Goal: Information Seeking & Learning: Learn about a topic

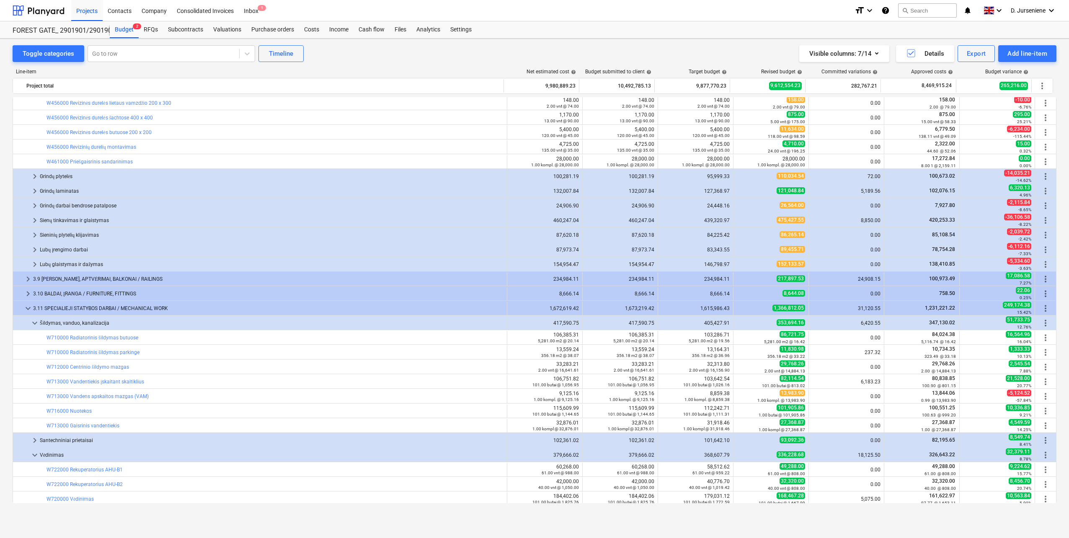
scroll to position [547, 0]
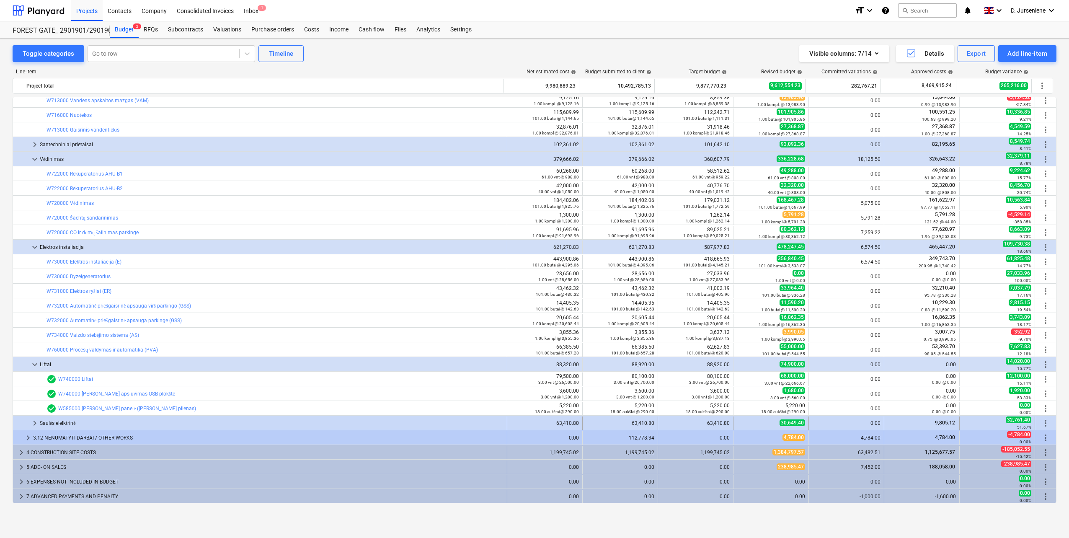
click at [89, 421] on div "Saulės elelktrinė" at bounding box center [272, 422] width 464 height 13
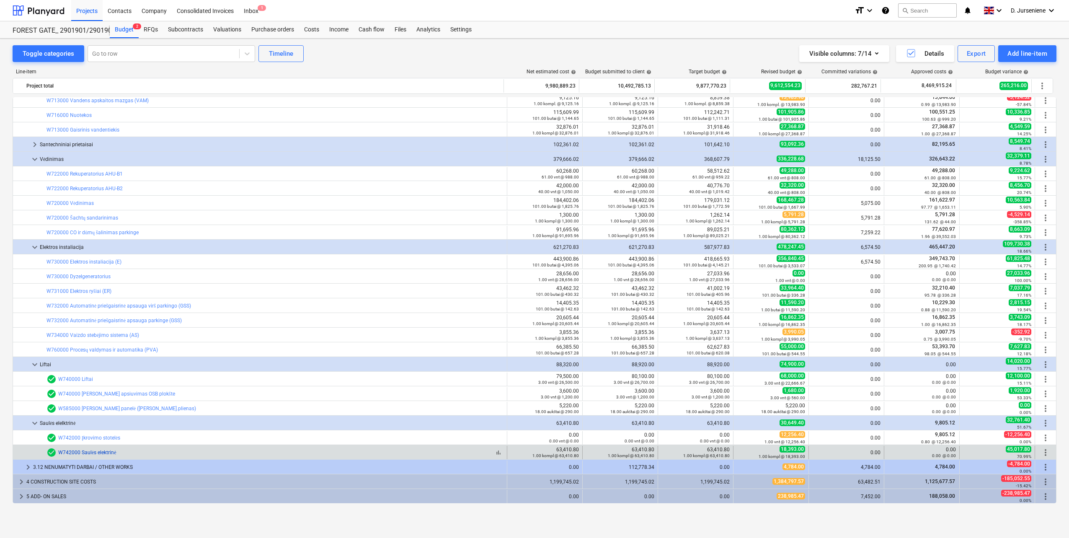
click at [81, 451] on link "W742000 Saulės elektrinė" at bounding box center [87, 453] width 58 height 6
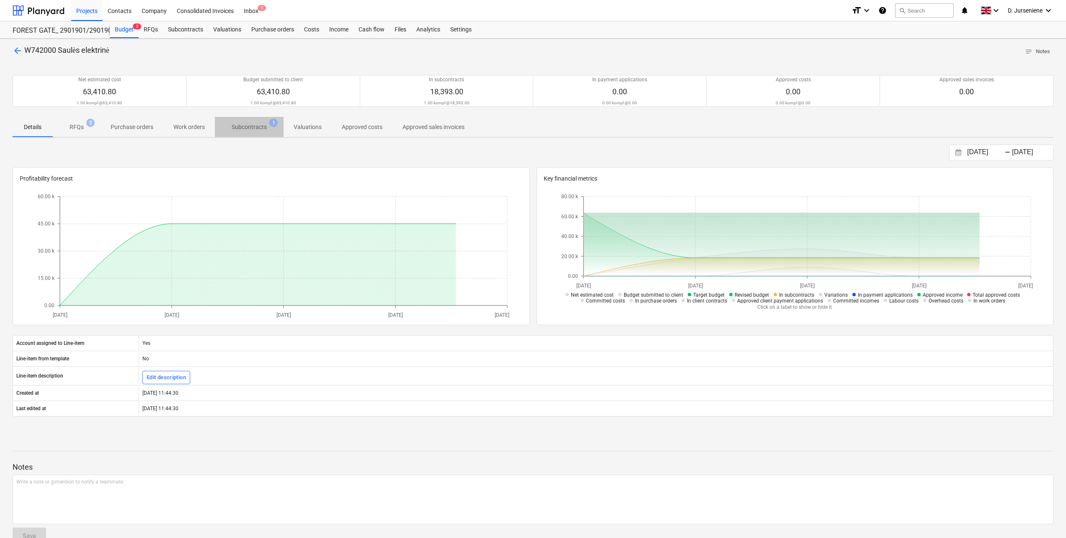
click at [254, 128] on p "Subcontracts" at bounding box center [249, 127] width 35 height 9
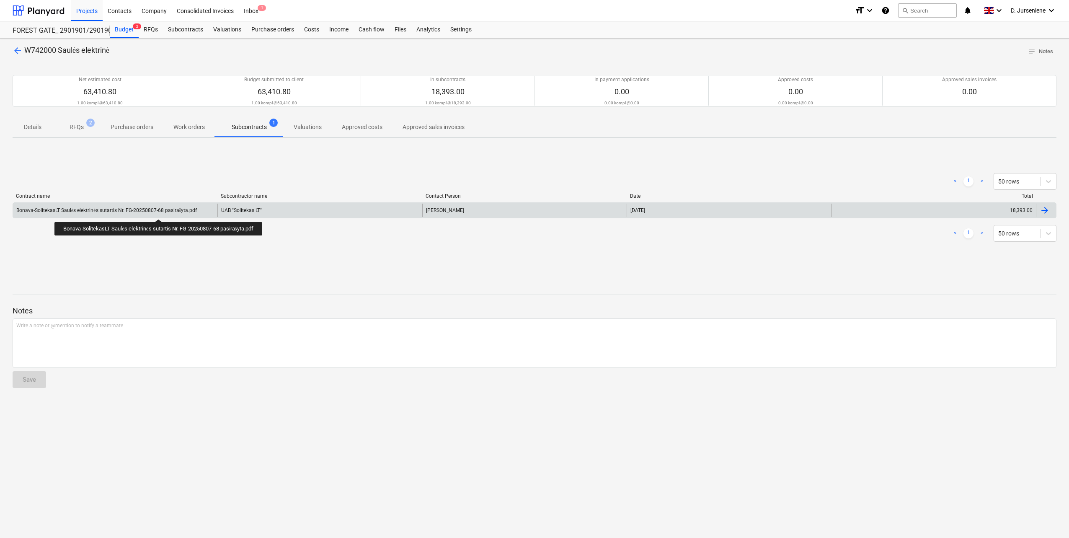
click at [161, 211] on div "Bonava-SolitekasLT Saulės elektrinės sutartis Nr. FG-20250807-68 pasirašyta.pdf" at bounding box center [106, 210] width 181 height 6
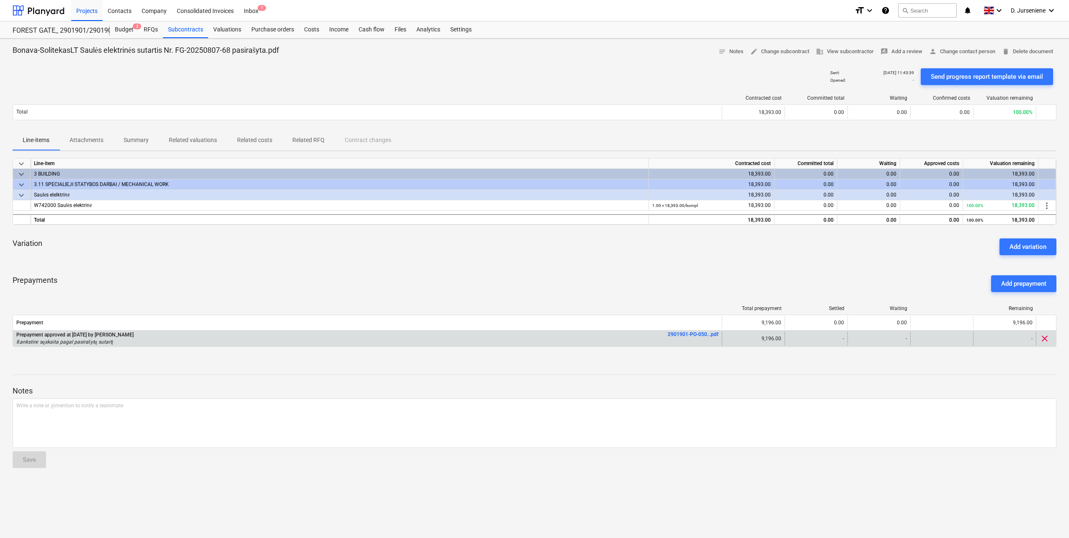
click at [691, 333] on link "2901901-PO-050...pdf" at bounding box center [693, 334] width 51 height 6
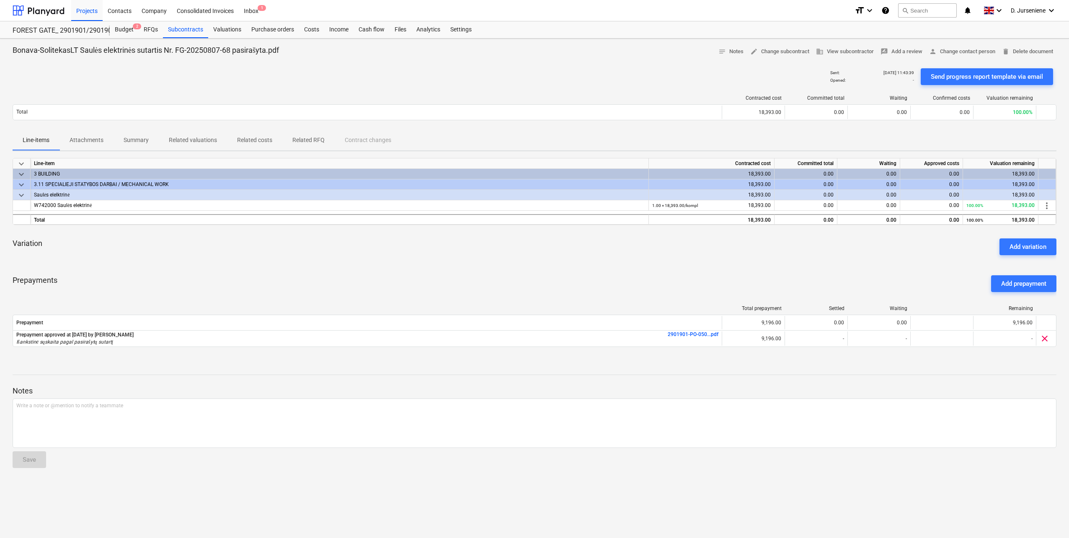
click at [93, 141] on p "Attachments" at bounding box center [87, 140] width 34 height 9
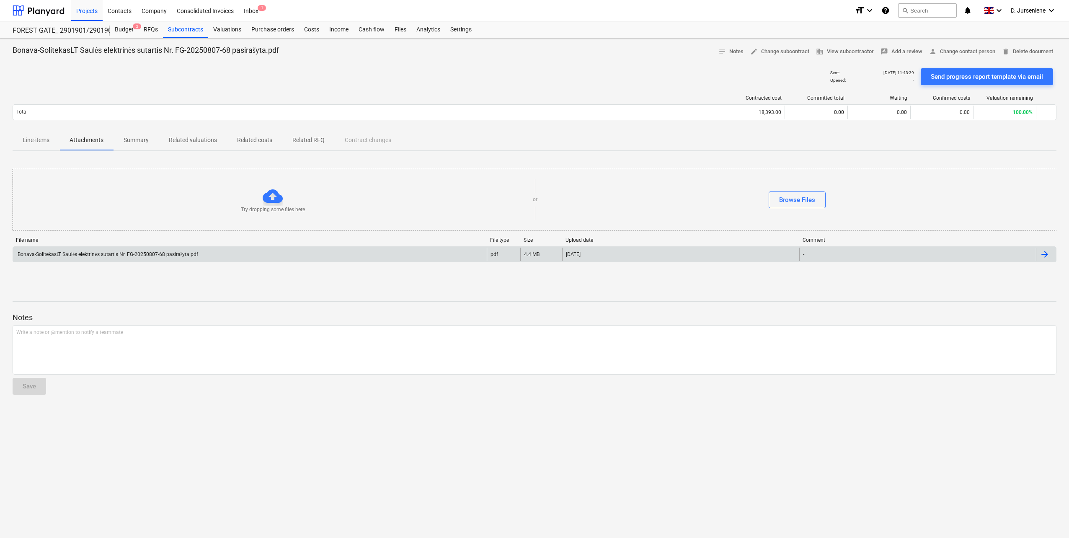
click at [155, 253] on div "Bonava-SolitekasLT Saulės elektrinės sutartis Nr. FG-20250807-68 pasirašyta.pdf" at bounding box center [107, 254] width 182 height 6
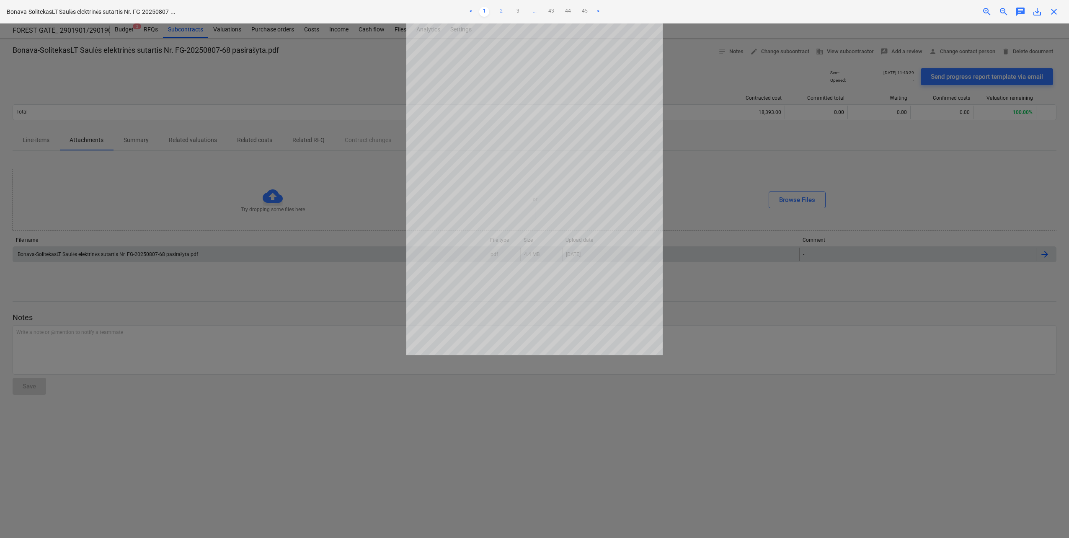
click at [502, 8] on link "2" at bounding box center [501, 12] width 10 height 10
click at [517, 9] on link "3" at bounding box center [518, 12] width 10 height 10
click at [529, 9] on link "4" at bounding box center [526, 12] width 10 height 10
click at [534, 10] on link "5" at bounding box center [535, 12] width 10 height 10
click at [542, 10] on link "6" at bounding box center [543, 12] width 10 height 10
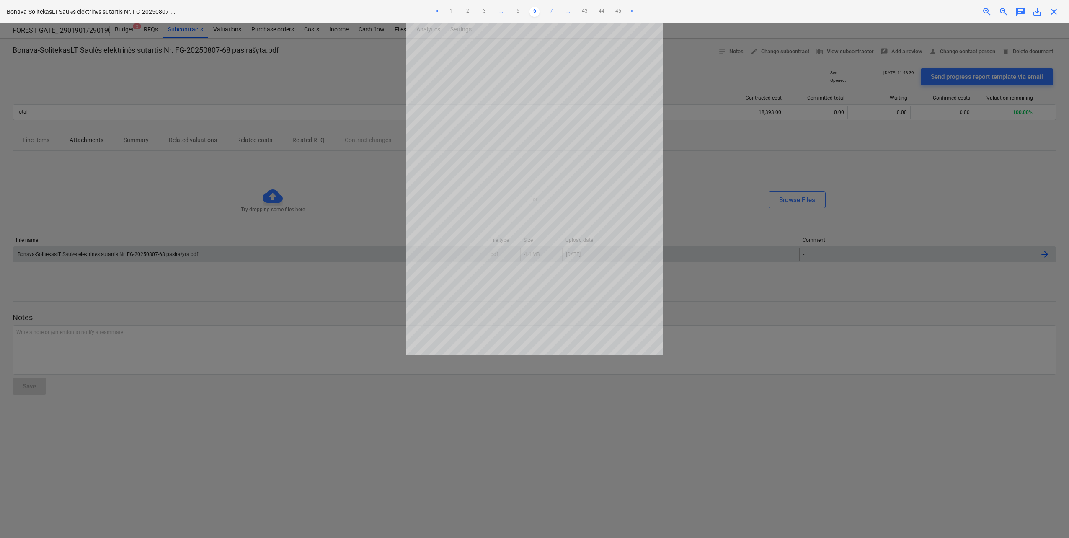
click at [550, 10] on link "7" at bounding box center [551, 12] width 10 height 10
click at [553, 11] on link "8" at bounding box center [551, 12] width 10 height 10
click at [553, 11] on link "9" at bounding box center [551, 12] width 10 height 10
click at [553, 11] on link "10" at bounding box center [551, 12] width 10 height 10
click at [553, 11] on link "11" at bounding box center [551, 12] width 10 height 10
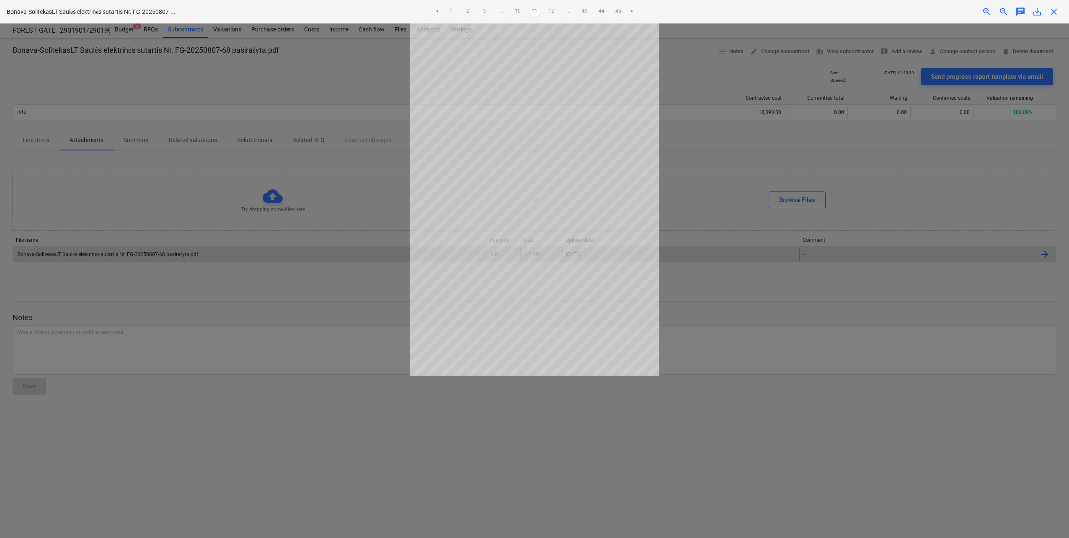
click at [552, 10] on link "12" at bounding box center [551, 12] width 10 height 10
click at [552, 10] on link "13" at bounding box center [551, 12] width 10 height 10
click at [552, 10] on link "14" at bounding box center [551, 12] width 10 height 10
click at [697, 298] on div at bounding box center [534, 280] width 1069 height 514
click at [553, 9] on link "15" at bounding box center [551, 12] width 10 height 10
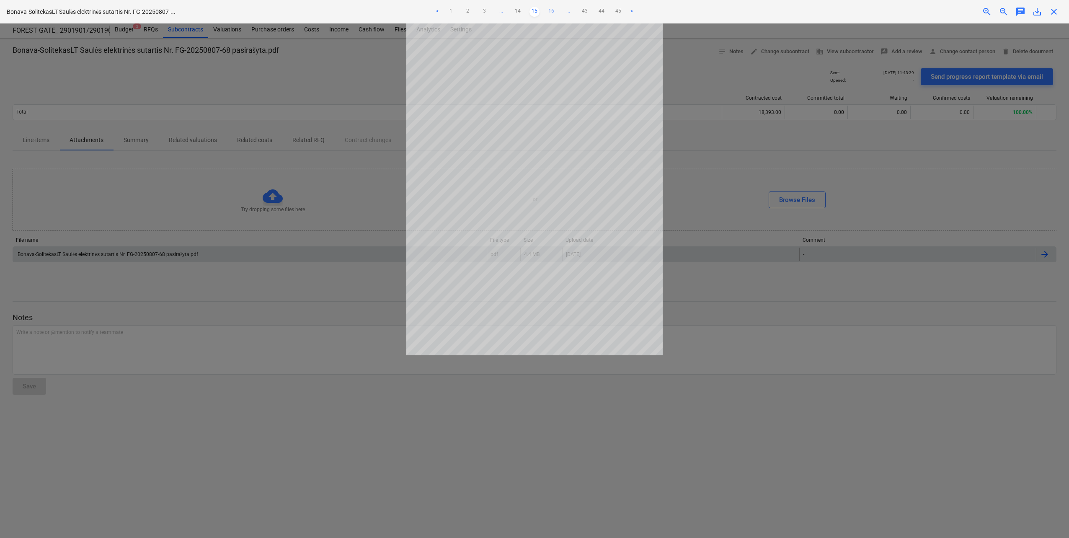
click at [551, 11] on link "16" at bounding box center [551, 12] width 10 height 10
click at [1054, 10] on span "close" at bounding box center [1054, 12] width 10 height 10
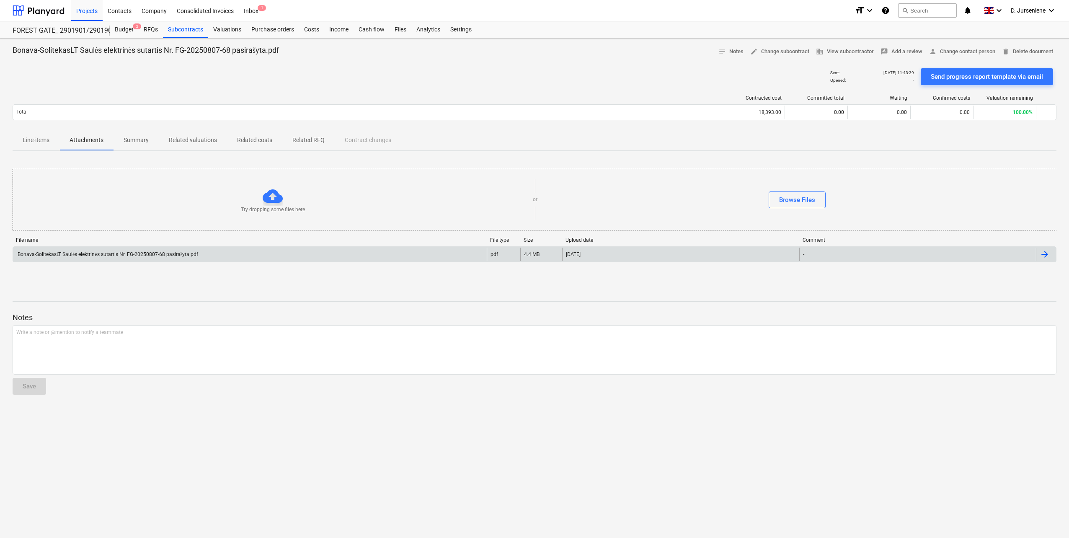
click at [108, 250] on div "Bonava-SolitekasLT Saulės elektrinės sutartis Nr. FG-20250807-68 pasirašyta.pdf" at bounding box center [250, 254] width 474 height 13
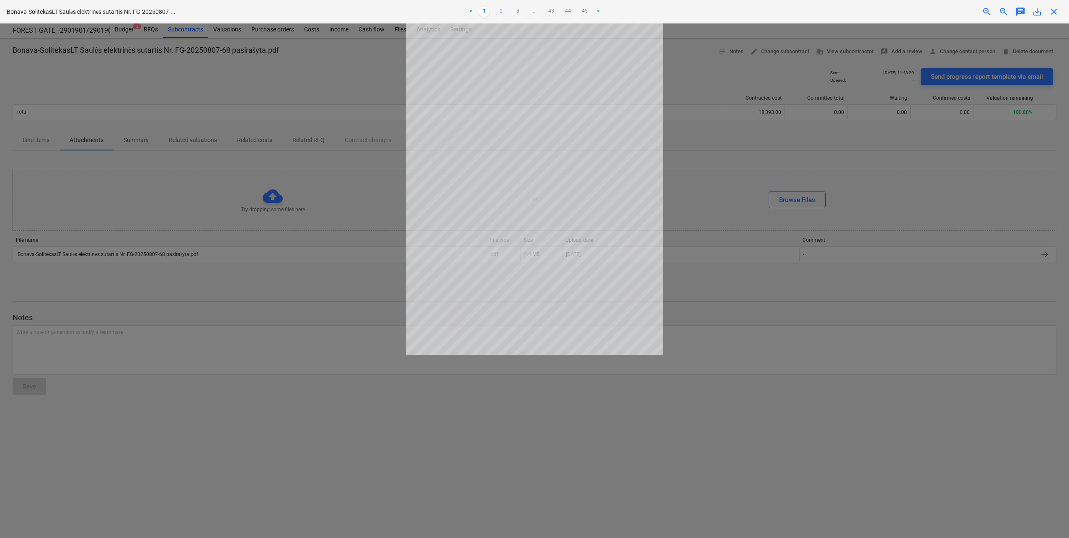
click at [501, 9] on link "2" at bounding box center [501, 12] width 10 height 10
click at [517, 9] on link "3" at bounding box center [518, 12] width 10 height 10
click at [530, 8] on link "4" at bounding box center [526, 12] width 10 height 10
click at [534, 10] on link "5" at bounding box center [535, 12] width 10 height 10
click at [539, 10] on link "6" at bounding box center [543, 12] width 10 height 10
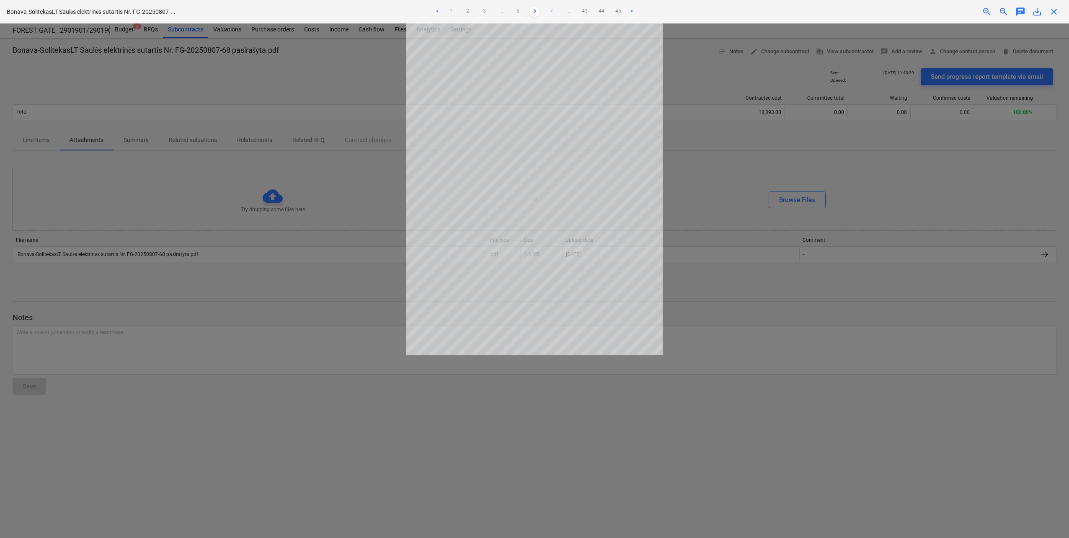
click at [548, 10] on link "7" at bounding box center [551, 12] width 10 height 10
click at [551, 10] on link "8" at bounding box center [551, 12] width 10 height 10
click at [551, 10] on link "9" at bounding box center [551, 12] width 10 height 10
click at [551, 10] on link "10" at bounding box center [551, 12] width 10 height 10
click at [551, 10] on link "11" at bounding box center [551, 12] width 10 height 10
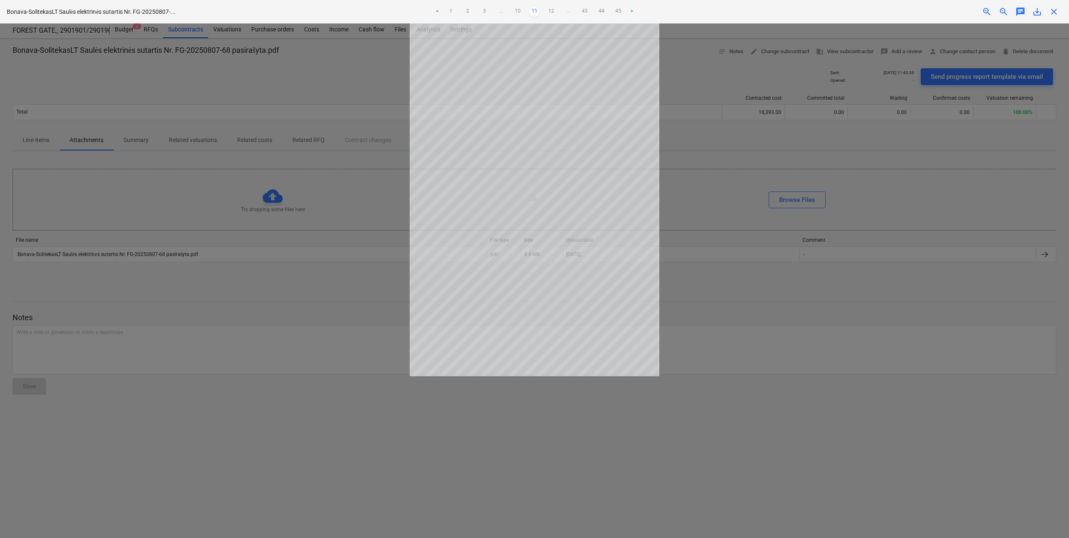
click at [551, 10] on link "12" at bounding box center [551, 12] width 10 height 10
click at [551, 10] on link "13" at bounding box center [551, 12] width 10 height 10
click at [551, 10] on link "14" at bounding box center [551, 12] width 10 height 10
click at [551, 10] on link "15" at bounding box center [551, 12] width 10 height 10
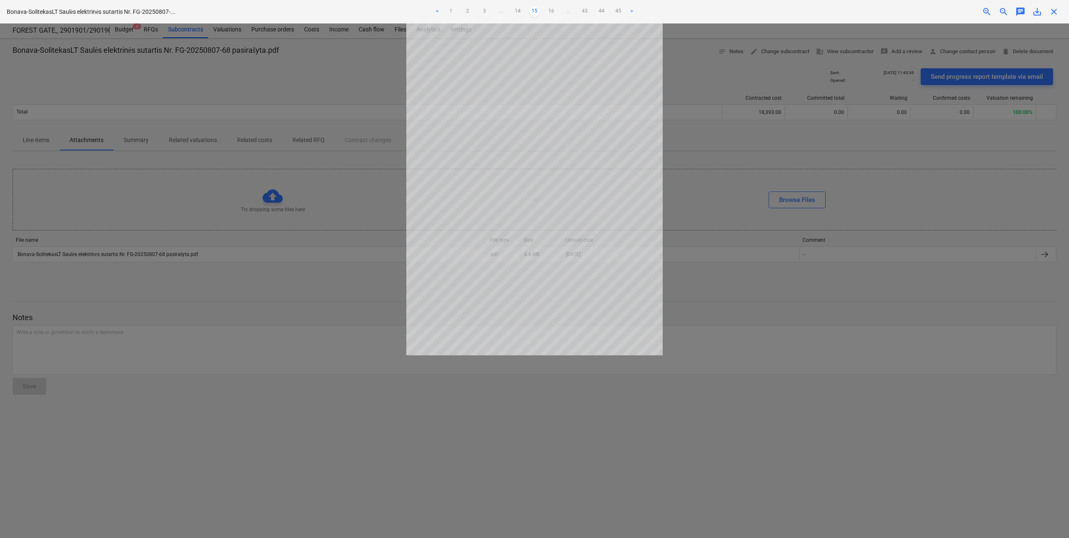
click at [551, 10] on link "16" at bounding box center [551, 12] width 10 height 10
click at [551, 10] on link "17" at bounding box center [551, 12] width 10 height 10
click at [551, 10] on link "18" at bounding box center [551, 12] width 10 height 10
click at [551, 10] on link "19" at bounding box center [551, 12] width 10 height 10
click at [551, 10] on link "20" at bounding box center [551, 12] width 10 height 10
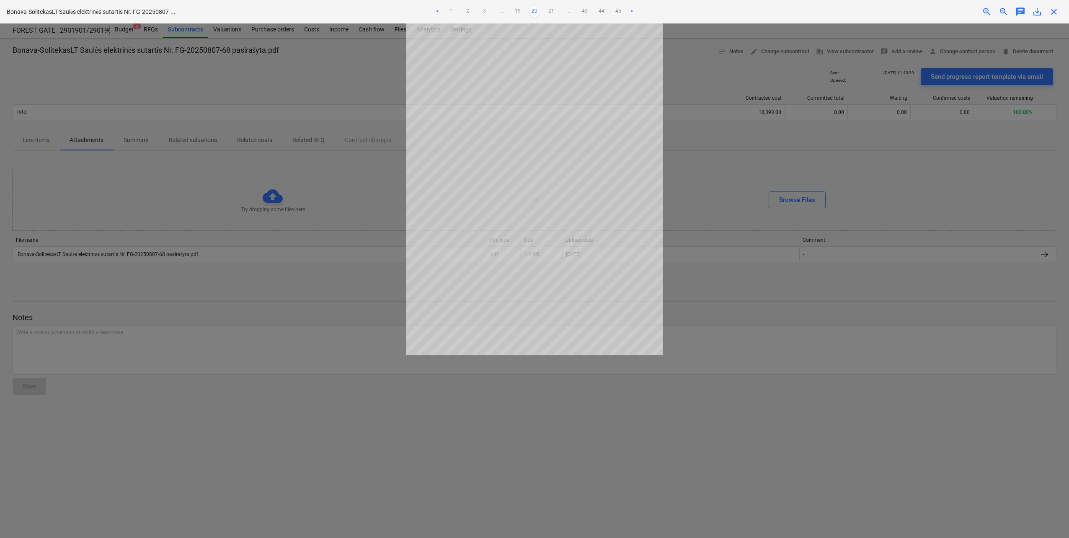
click at [551, 10] on link "21" at bounding box center [551, 12] width 10 height 10
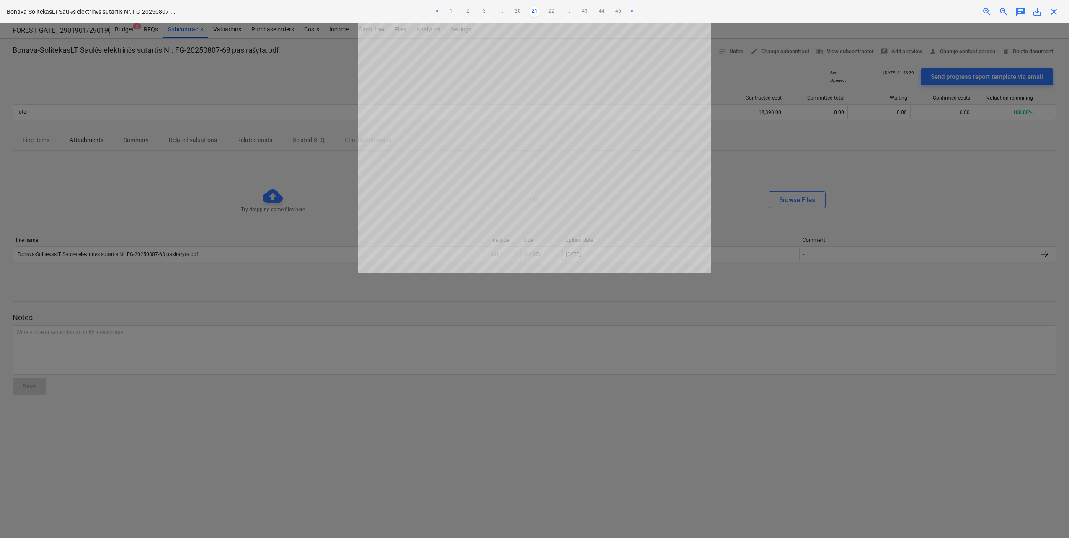
click at [551, 10] on link "22" at bounding box center [551, 12] width 10 height 10
click at [551, 10] on link "23" at bounding box center [551, 12] width 10 height 10
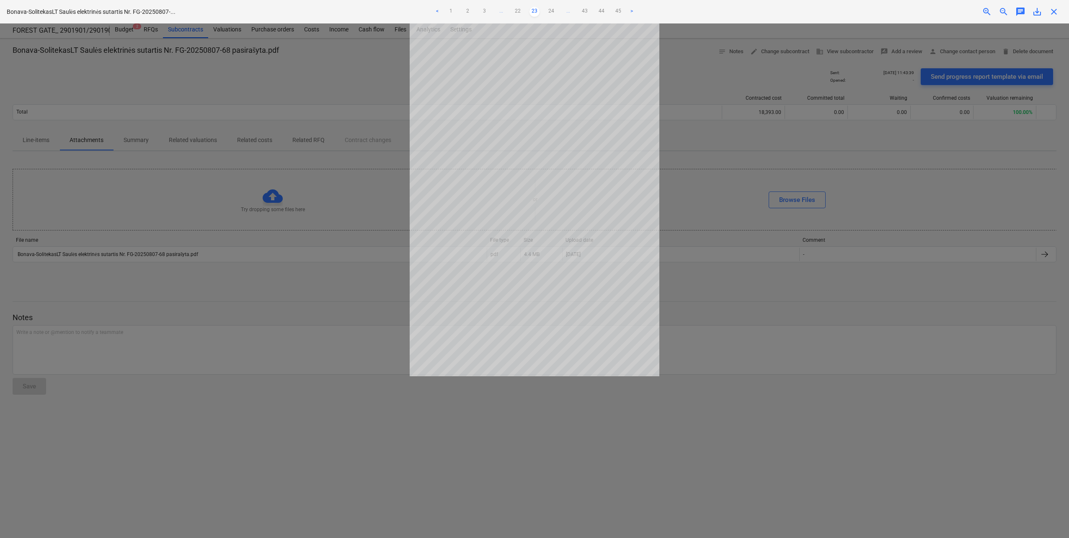
click at [551, 10] on link "24" at bounding box center [551, 12] width 10 height 10
click at [551, 10] on link "25" at bounding box center [551, 12] width 10 height 10
click at [551, 10] on link "26" at bounding box center [551, 12] width 10 height 10
click at [551, 10] on link "27" at bounding box center [551, 12] width 10 height 10
click at [551, 10] on link "28" at bounding box center [551, 12] width 10 height 10
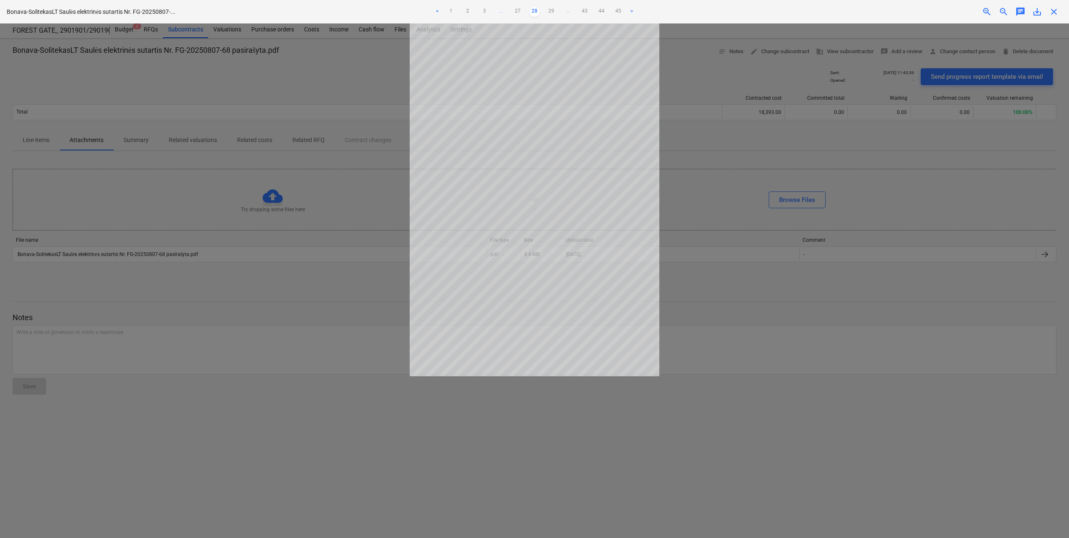
click at [551, 10] on link "29" at bounding box center [551, 12] width 10 height 10
click at [551, 10] on link "30" at bounding box center [551, 12] width 10 height 10
click at [551, 10] on link "31" at bounding box center [551, 12] width 10 height 10
click at [551, 10] on link "32" at bounding box center [551, 12] width 10 height 10
click at [551, 10] on link "33" at bounding box center [551, 12] width 10 height 10
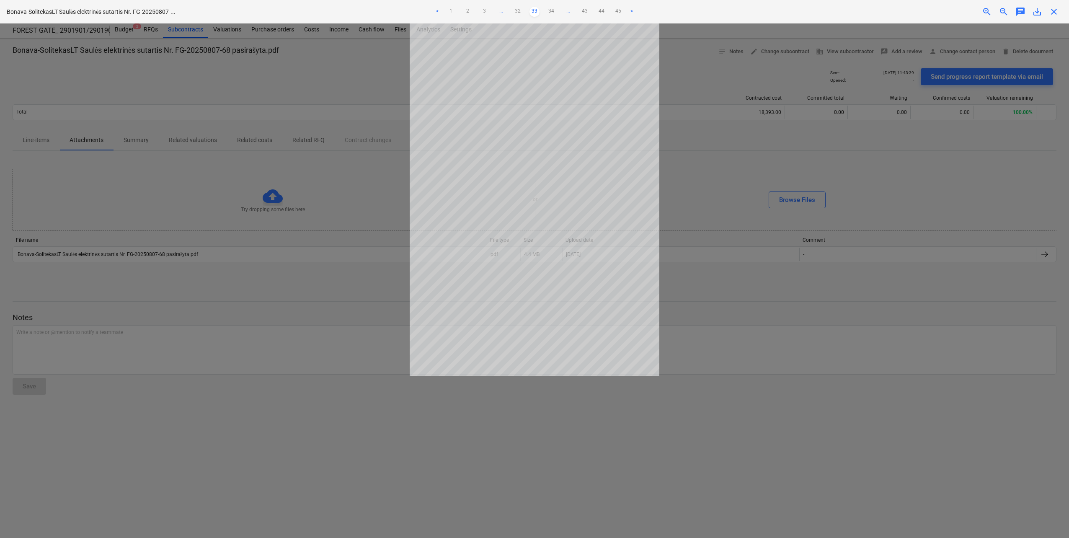
click at [551, 10] on link "34" at bounding box center [551, 12] width 10 height 10
click at [551, 10] on link "35" at bounding box center [551, 12] width 10 height 10
click at [551, 10] on link "36" at bounding box center [551, 12] width 10 height 10
click at [551, 10] on link "37" at bounding box center [551, 12] width 10 height 10
click at [551, 10] on link "38" at bounding box center [551, 12] width 10 height 10
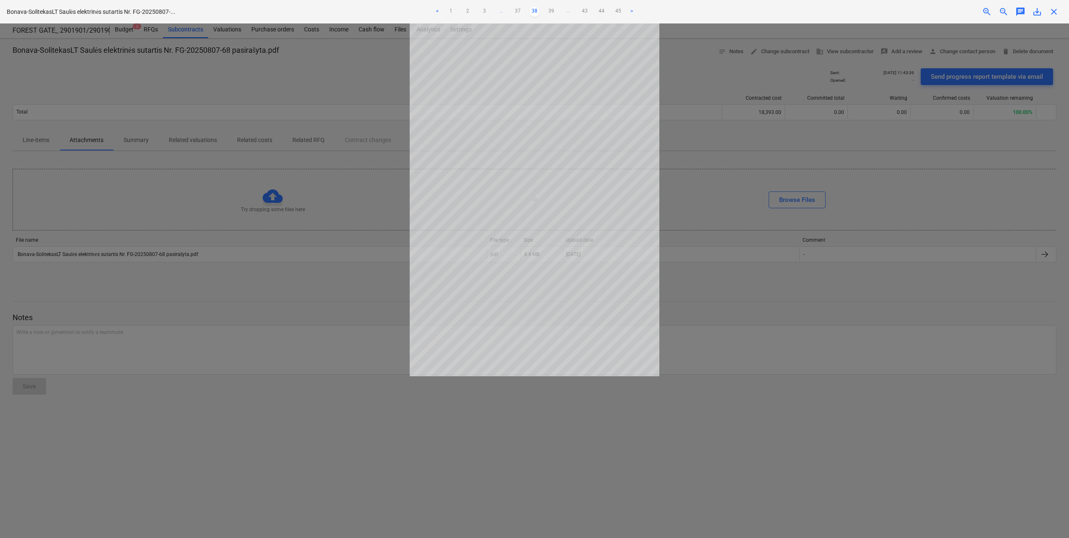
click at [551, 10] on link "39" at bounding box center [551, 12] width 10 height 10
click at [551, 10] on link "40" at bounding box center [551, 12] width 10 height 10
click at [551, 11] on link "41" at bounding box center [551, 12] width 10 height 10
click at [551, 11] on ul "< 1 2 3 ... 40 41 42 43 44 45 >" at bounding box center [535, 12] width 352 height 10
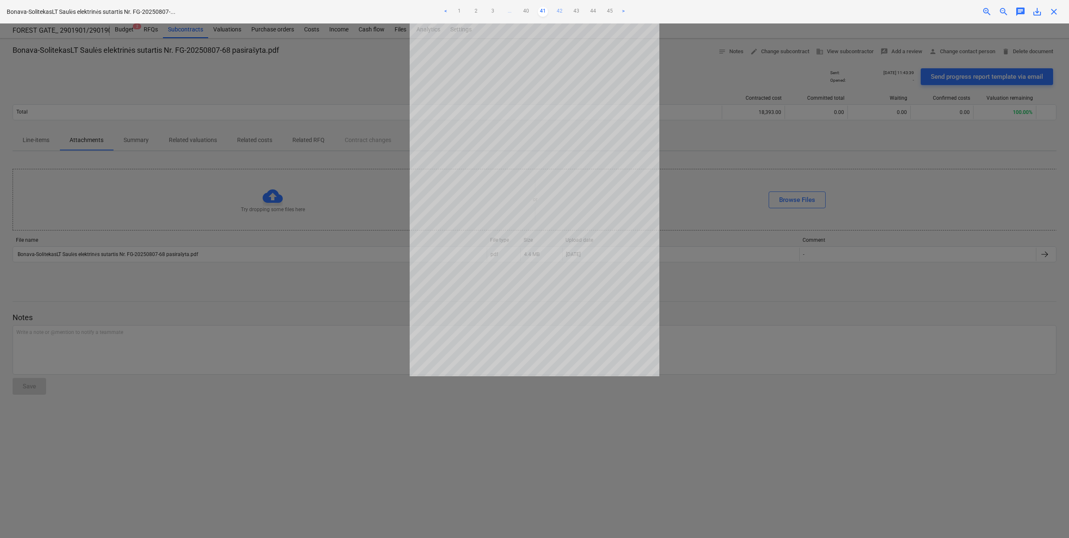
click at [559, 11] on link "42" at bounding box center [560, 12] width 10 height 10
click at [568, 9] on link "43" at bounding box center [568, 12] width 10 height 10
click at [579, 10] on link "44" at bounding box center [576, 12] width 10 height 10
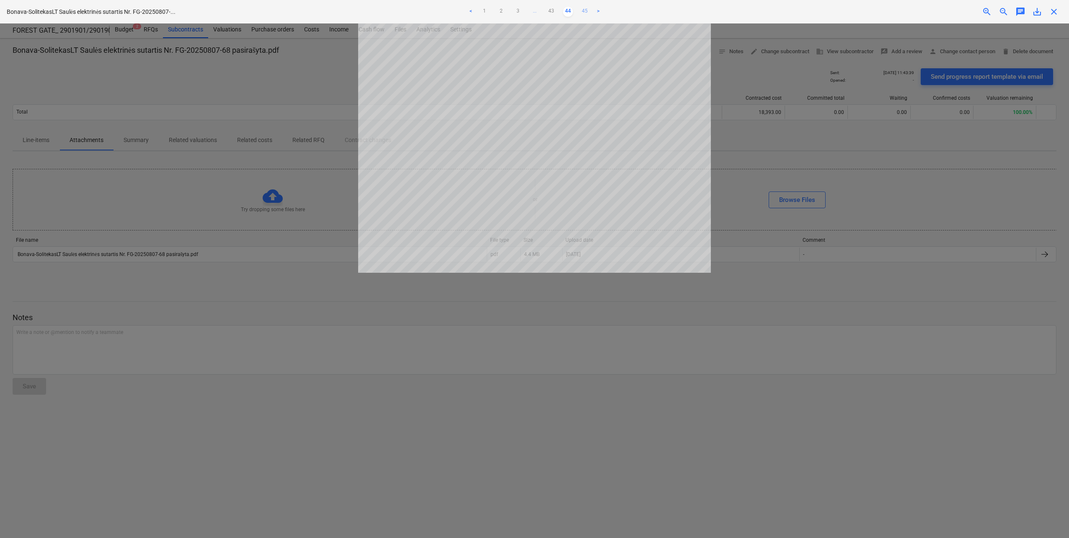
click at [586, 11] on link "45" at bounding box center [585, 12] width 10 height 10
click at [1053, 11] on span "close" at bounding box center [1054, 12] width 10 height 10
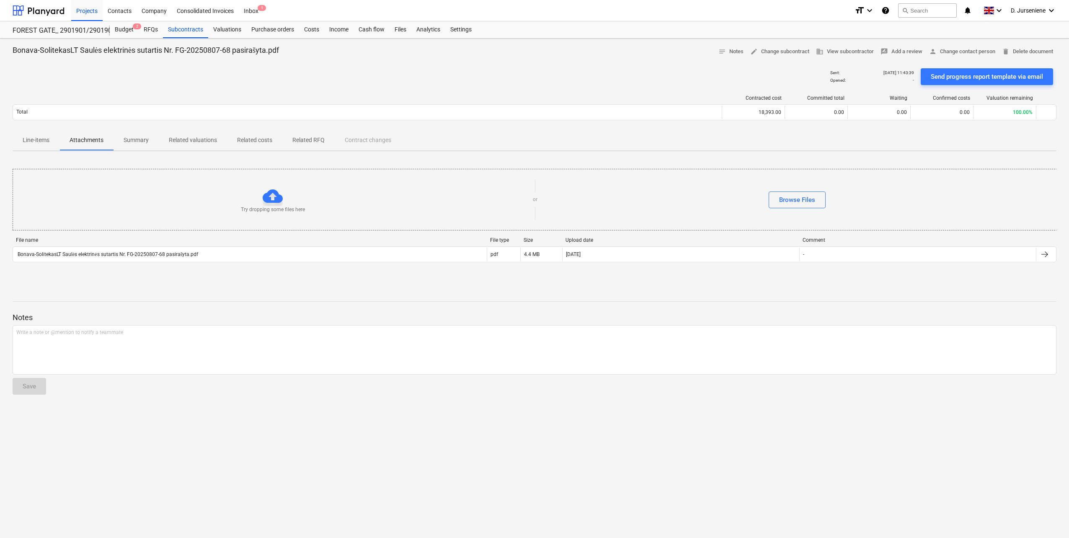
click at [133, 138] on p "Summary" at bounding box center [136, 140] width 25 height 9
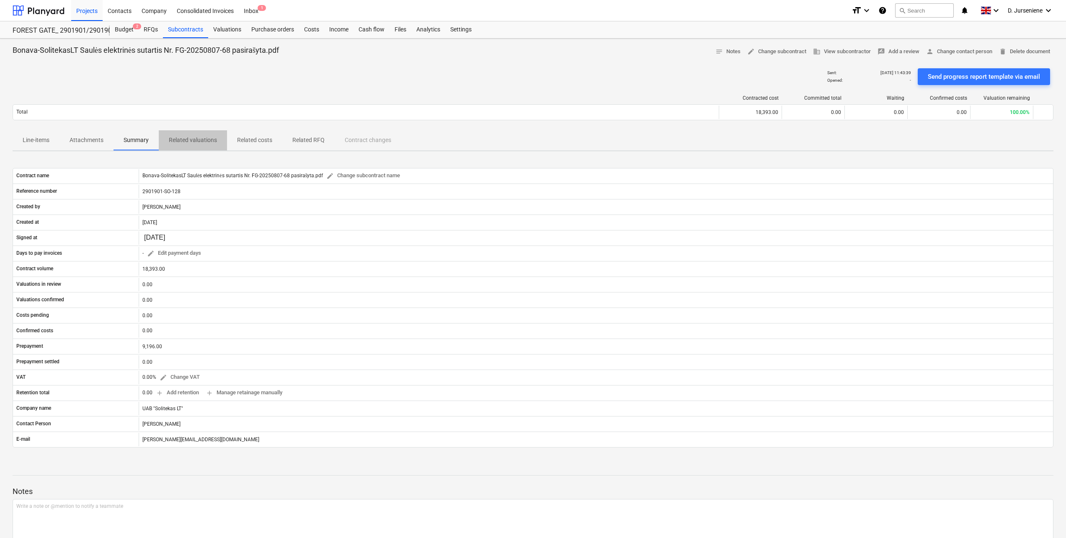
click at [204, 140] on p "Related valuations" at bounding box center [193, 140] width 48 height 9
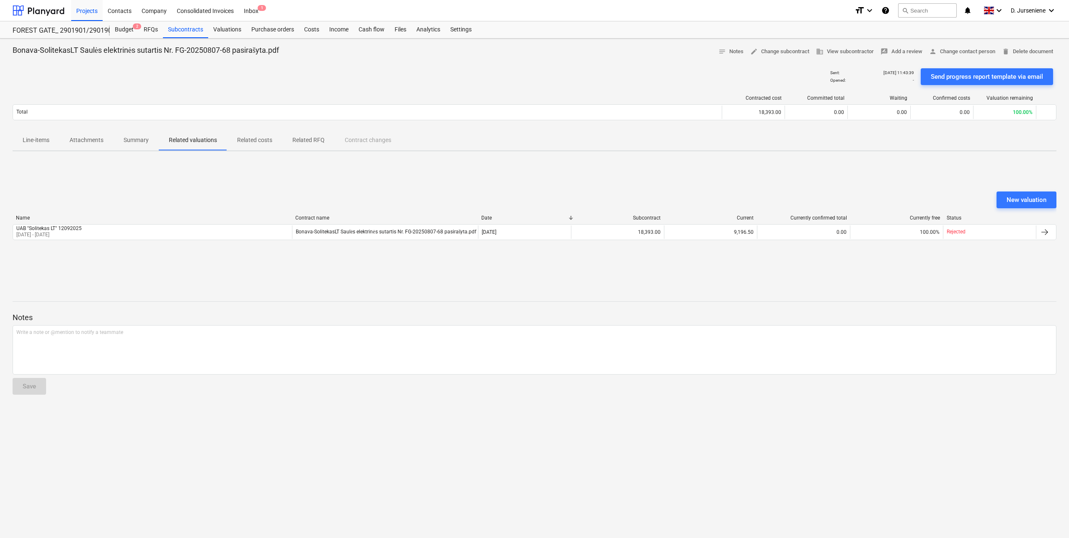
click at [252, 140] on p "Related costs" at bounding box center [254, 140] width 35 height 9
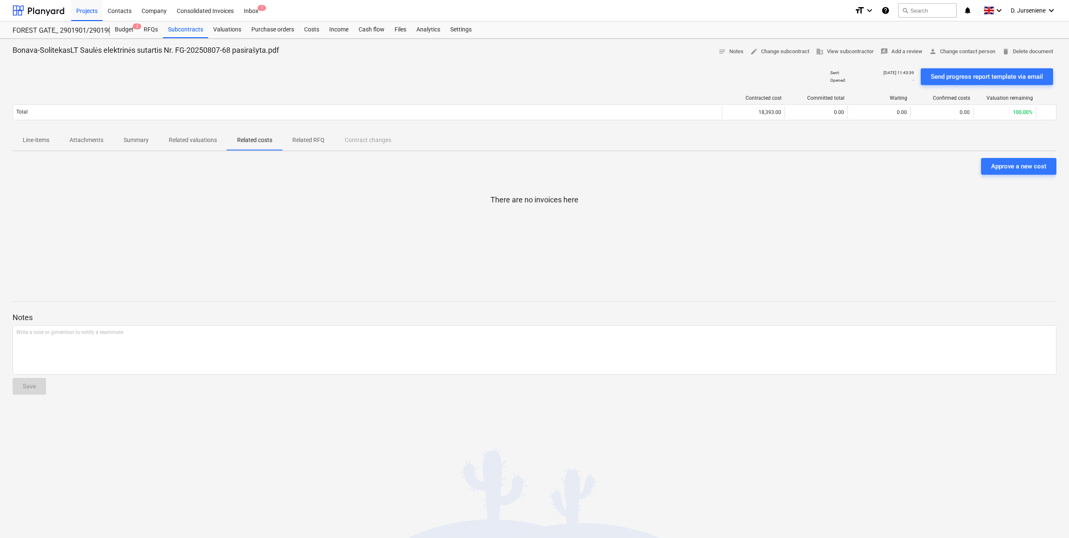
click at [178, 141] on p "Related valuations" at bounding box center [193, 140] width 48 height 9
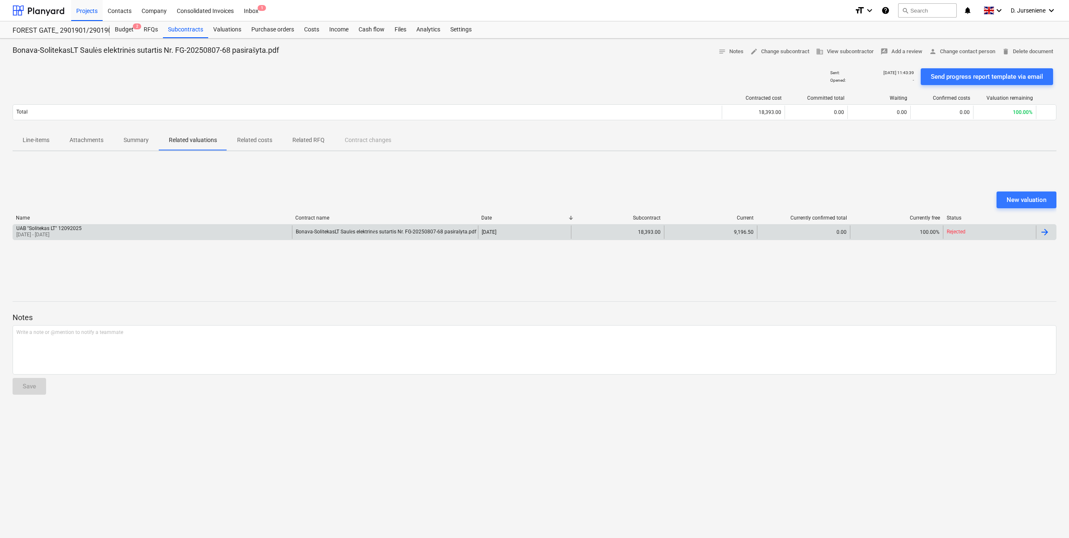
click at [1043, 233] on div at bounding box center [1045, 232] width 10 height 10
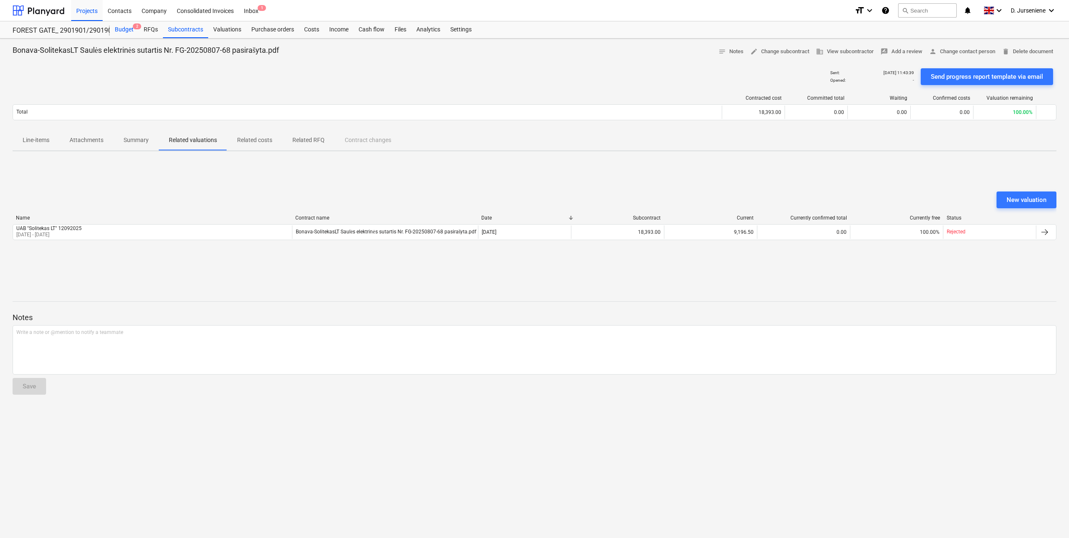
click at [120, 30] on div "Budget 2" at bounding box center [124, 29] width 29 height 17
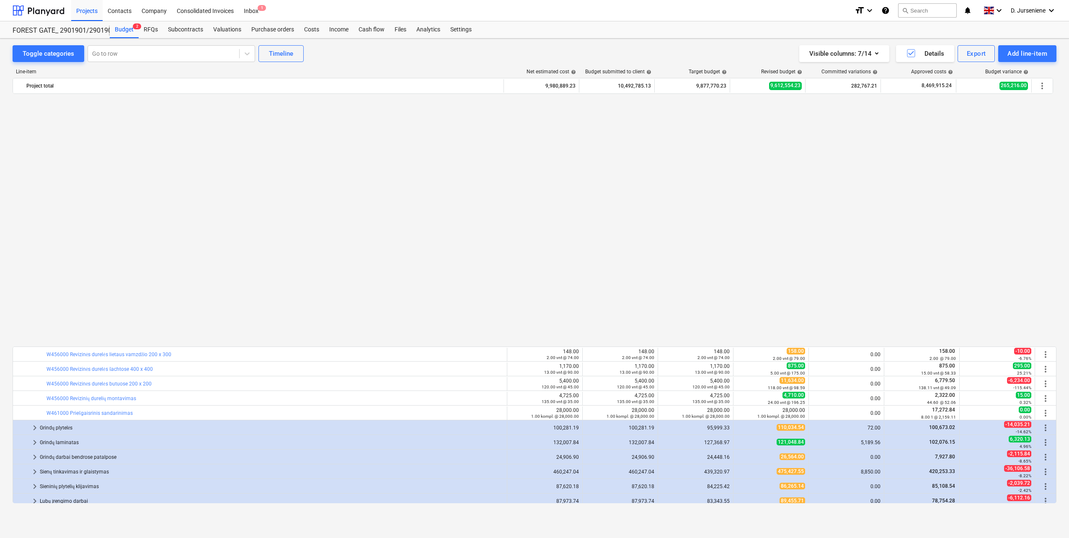
scroll to position [547, 0]
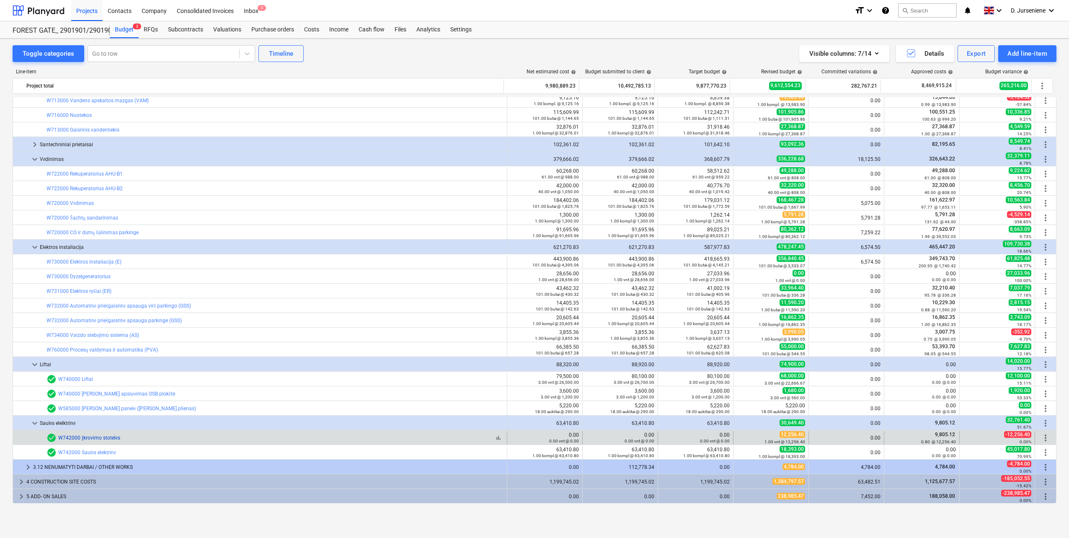
click at [100, 437] on link "W742000 Įkrovimo stotelės" at bounding box center [89, 438] width 62 height 6
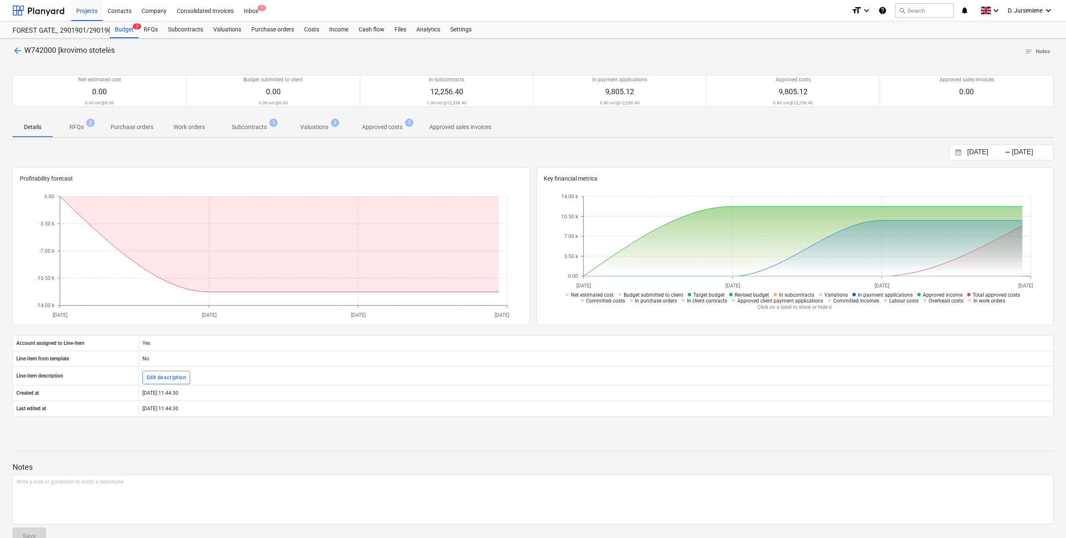
click at [375, 127] on p "Approved costs" at bounding box center [382, 127] width 41 height 9
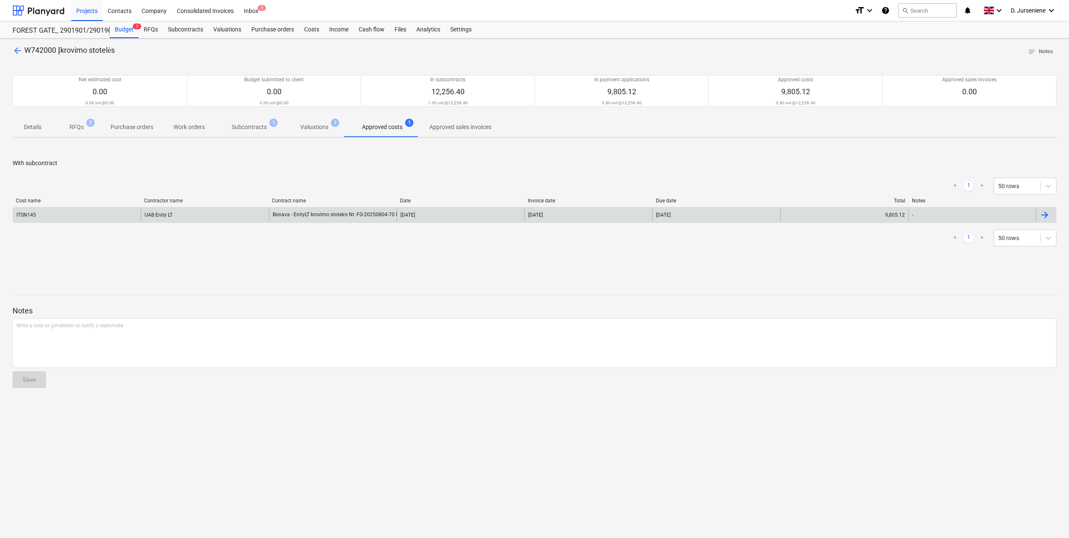
click at [1045, 212] on div at bounding box center [1045, 215] width 10 height 10
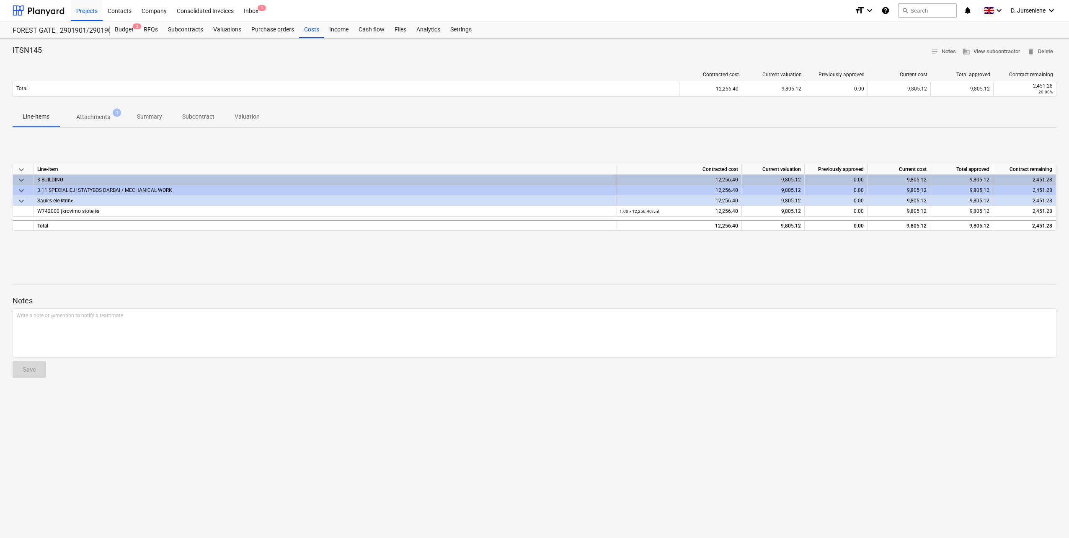
click at [101, 117] on p "Attachments" at bounding box center [93, 117] width 34 height 9
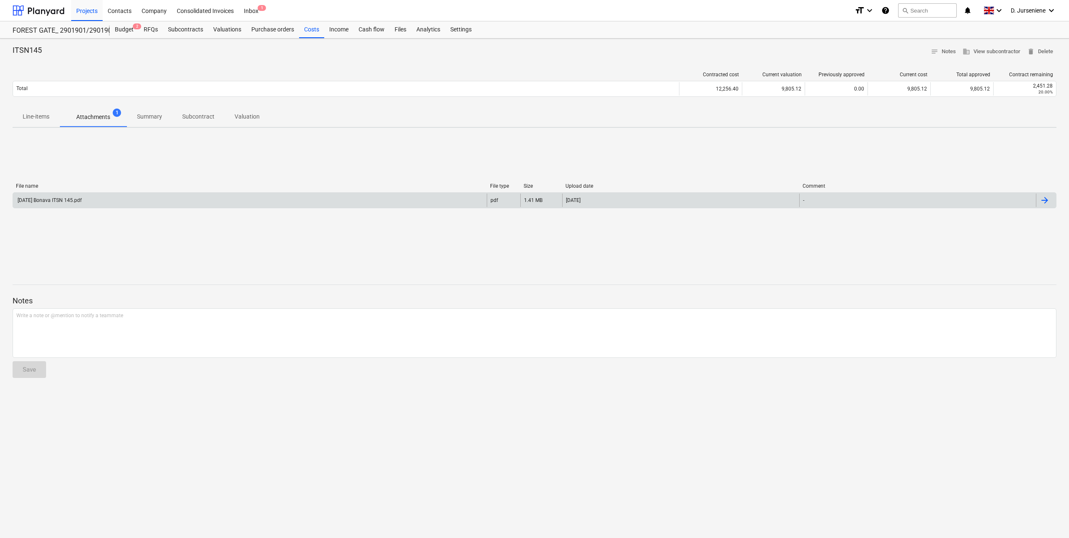
click at [72, 199] on div "[DATE] Bonava ITSN 145.pdf" at bounding box center [48, 200] width 65 height 6
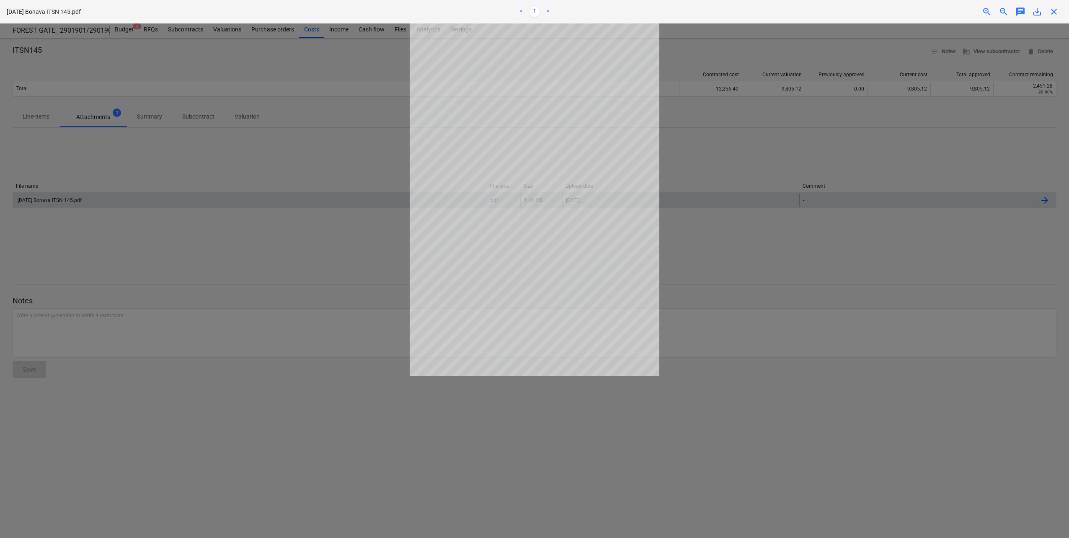
click at [237, 236] on div at bounding box center [534, 280] width 1069 height 514
click at [1058, 11] on span "close" at bounding box center [1054, 12] width 10 height 10
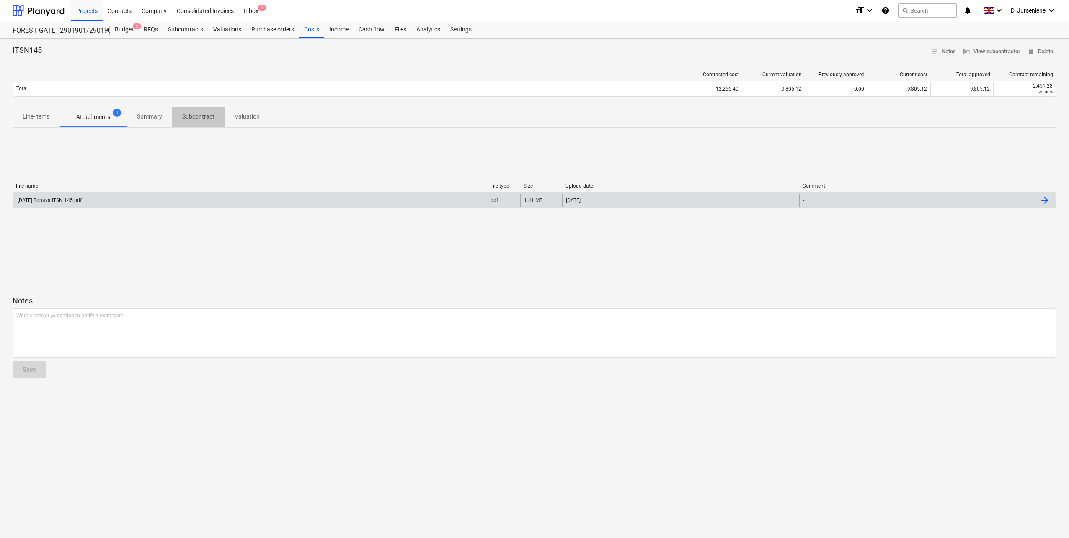
click at [200, 113] on p "Subcontract" at bounding box center [198, 116] width 32 height 9
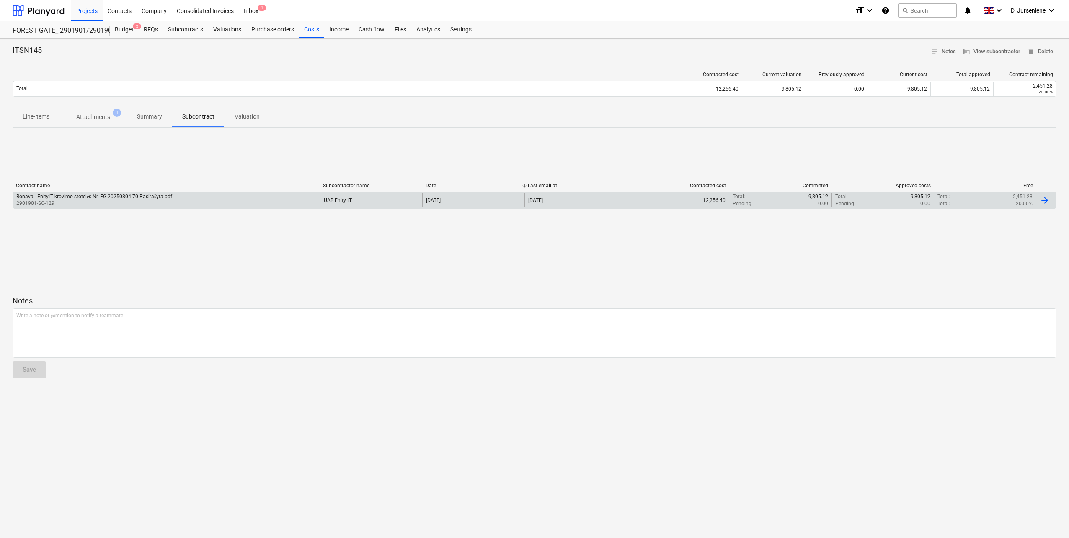
click at [140, 196] on div "Bonava - EnityLT krovimo stotelės Nr. FG-20250804-70 Pasirašyta.pdf" at bounding box center [94, 197] width 156 height 6
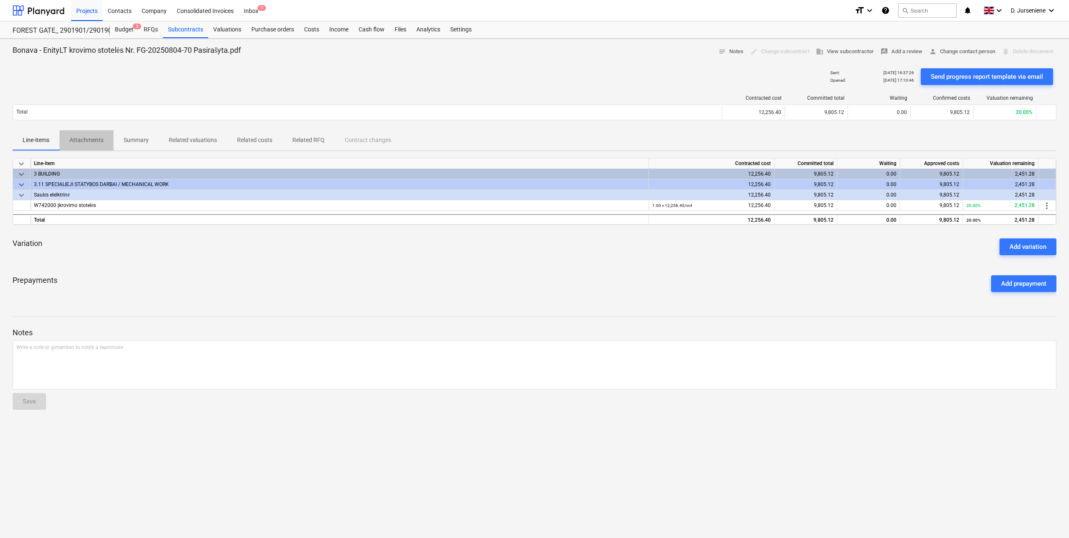
click at [88, 139] on p "Attachments" at bounding box center [87, 140] width 34 height 9
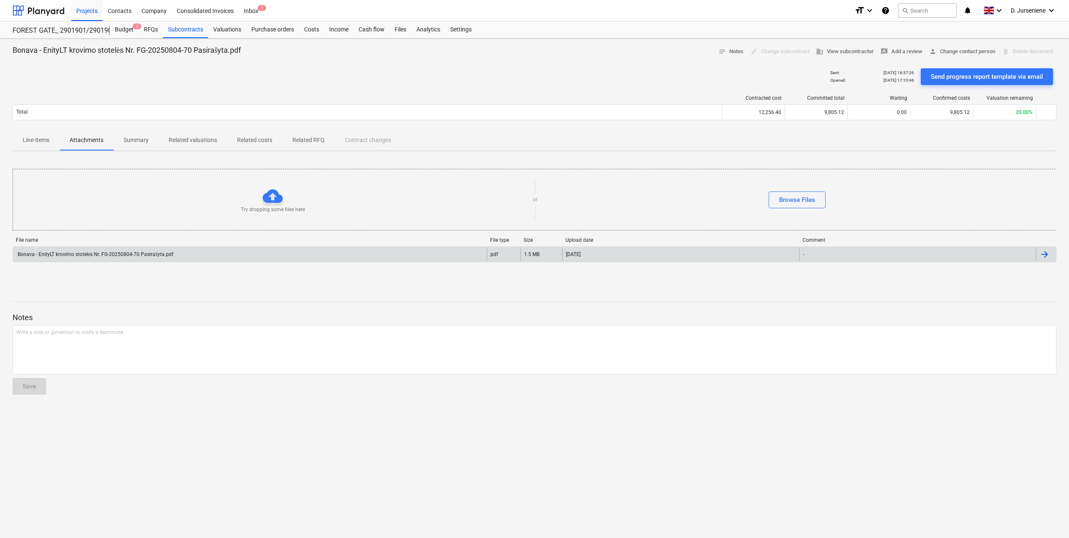
click at [148, 254] on div "Bonava - EnityLT krovimo stotelės Nr. FG-20250804-70 Pasirašyta.pdf" at bounding box center [94, 254] width 157 height 6
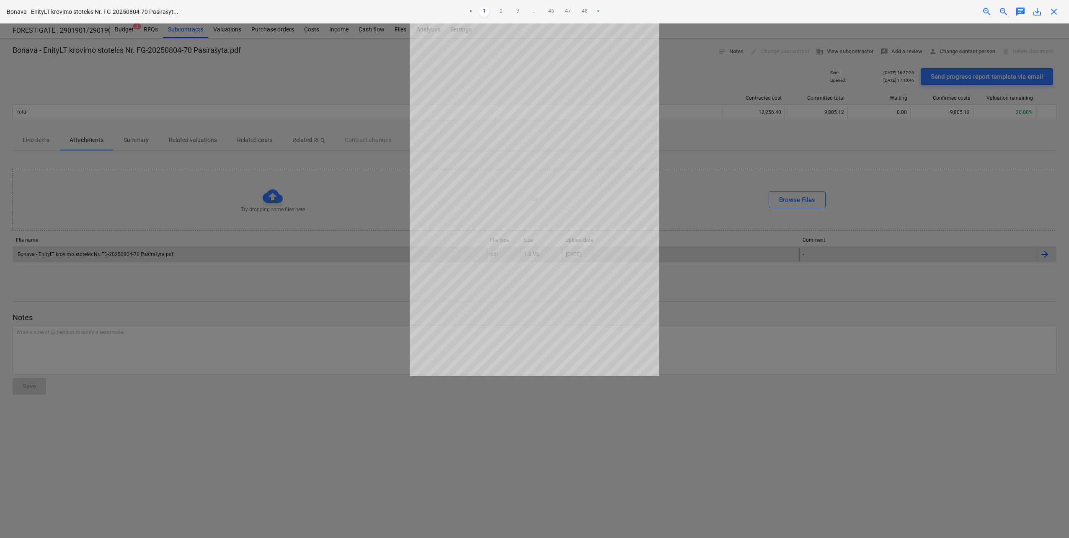
click at [987, 10] on span "zoom_in" at bounding box center [987, 12] width 10 height 10
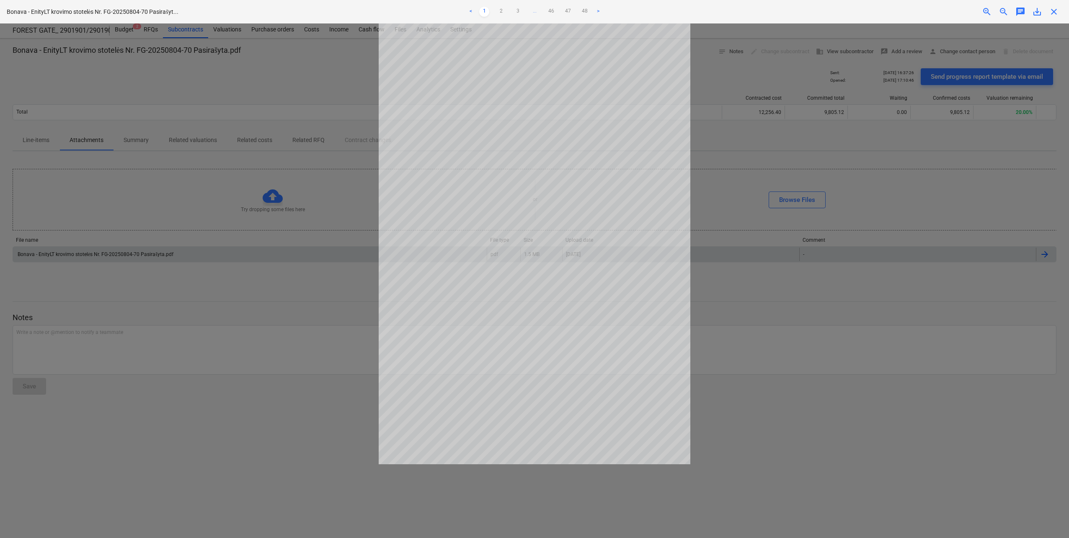
click at [987, 10] on span "zoom_in" at bounding box center [987, 12] width 10 height 10
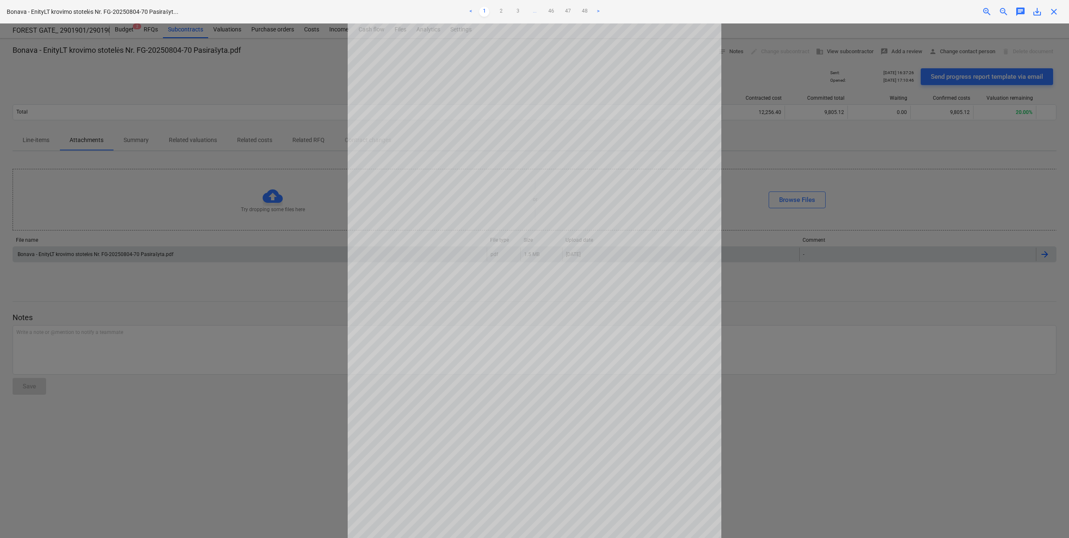
scroll to position [16, 0]
click at [500, 11] on link "2" at bounding box center [501, 12] width 10 height 10
click at [519, 10] on link "3" at bounding box center [518, 12] width 10 height 10
click at [525, 10] on link "4" at bounding box center [526, 12] width 10 height 10
click at [535, 9] on link "5" at bounding box center [535, 12] width 10 height 10
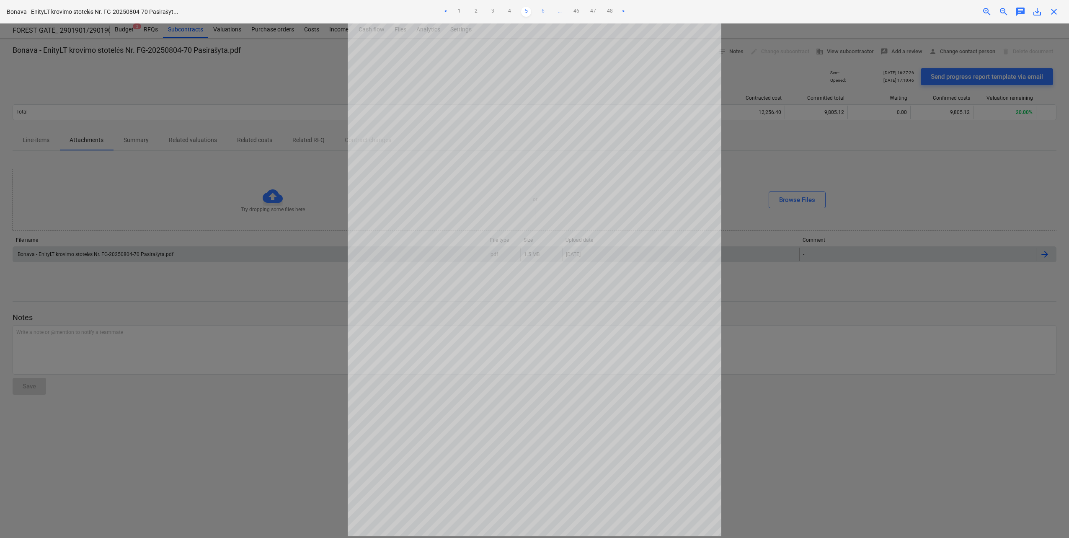
click at [543, 8] on link "6" at bounding box center [543, 12] width 10 height 10
click at [551, 9] on link "7" at bounding box center [551, 12] width 10 height 10
click at [552, 9] on link "8" at bounding box center [551, 12] width 10 height 10
click at [552, 10] on link "9" at bounding box center [551, 12] width 10 height 10
click at [552, 10] on link "10" at bounding box center [551, 12] width 10 height 10
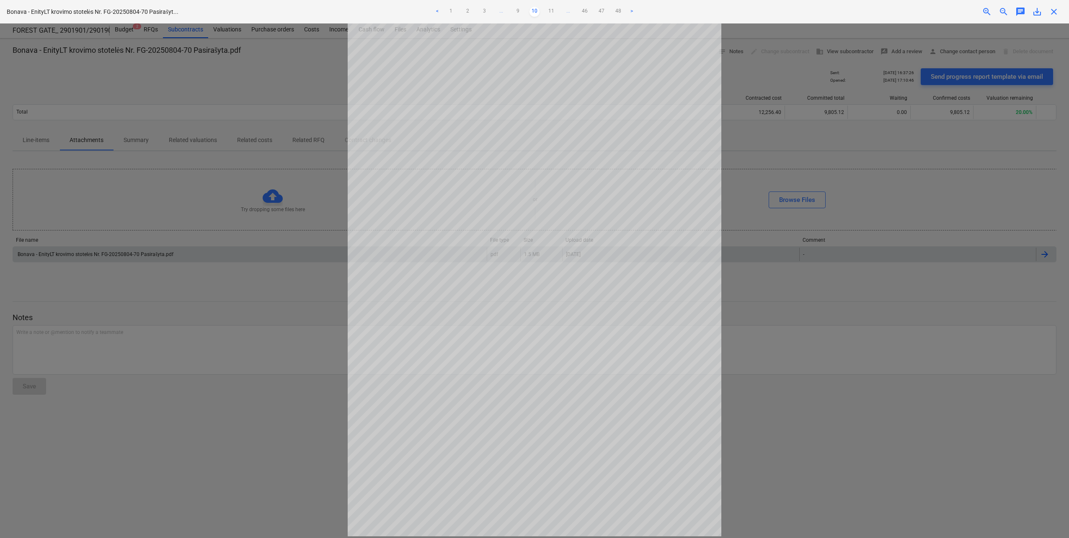
click at [552, 10] on link "11" at bounding box center [551, 12] width 10 height 10
click at [552, 10] on link "12" at bounding box center [551, 12] width 10 height 10
click at [552, 10] on link "13" at bounding box center [551, 12] width 10 height 10
click at [552, 10] on link "14" at bounding box center [551, 12] width 10 height 10
click at [552, 10] on link "15" at bounding box center [551, 12] width 10 height 10
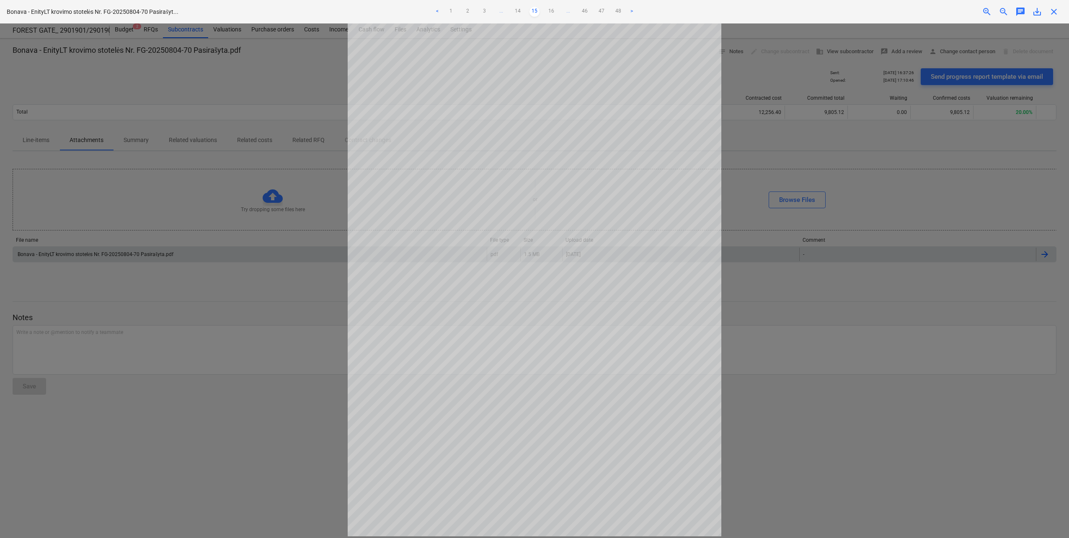
click at [552, 10] on link "16" at bounding box center [551, 12] width 10 height 10
click at [552, 10] on link "17" at bounding box center [551, 12] width 10 height 10
click at [552, 10] on link "18" at bounding box center [551, 12] width 10 height 10
click at [1047, 13] on div "close" at bounding box center [1054, 12] width 17 height 10
drag, startPoint x: 1052, startPoint y: 12, endPoint x: 912, endPoint y: 21, distance: 140.2
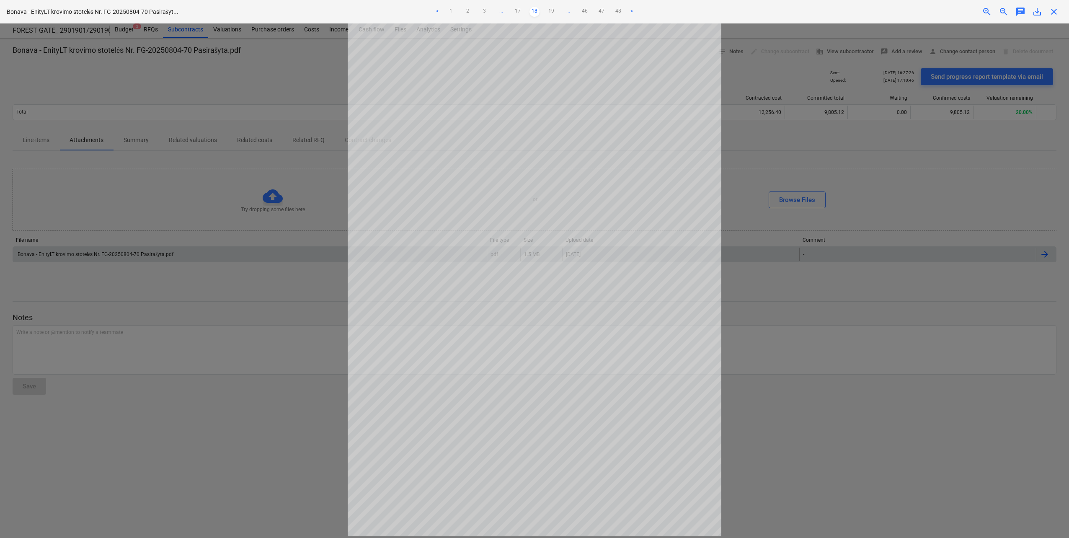
click at [1052, 12] on span "close" at bounding box center [1054, 12] width 10 height 10
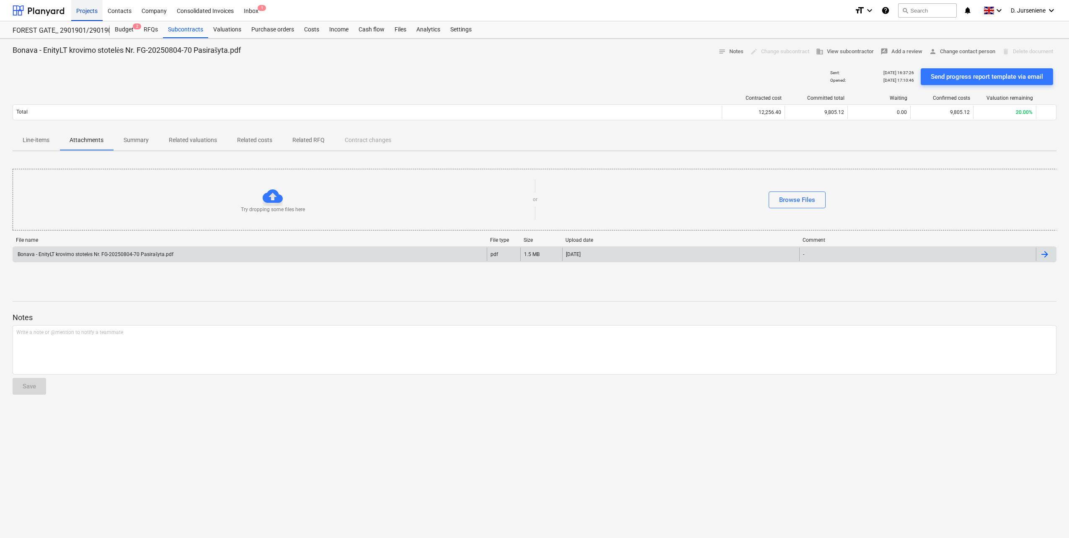
click at [88, 11] on div "Projects" at bounding box center [86, 10] width 31 height 21
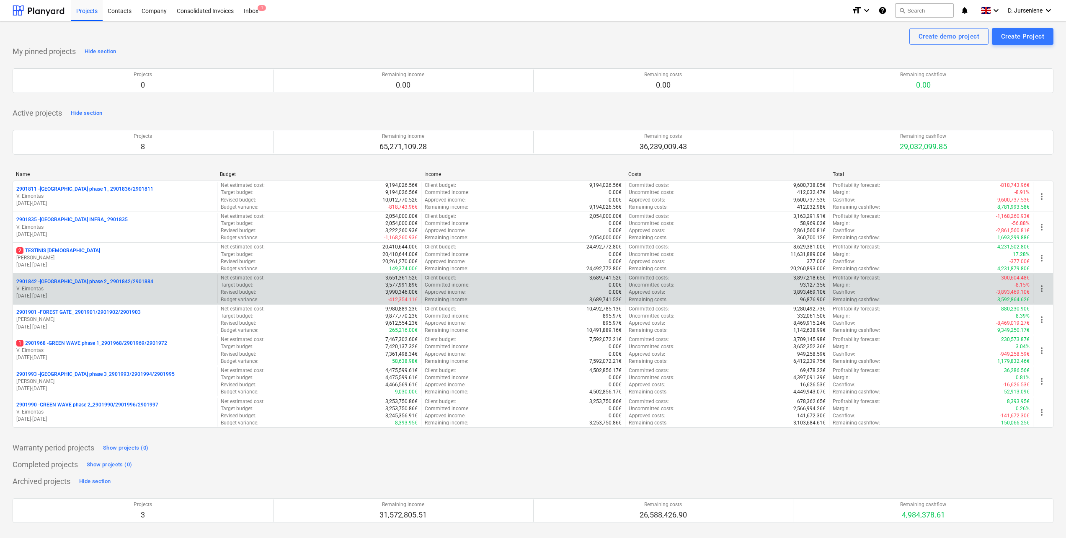
click at [58, 284] on p "2901842 - [GEOGRAPHIC_DATA] phase 2_ 2901842/2901884" at bounding box center [84, 281] width 137 height 7
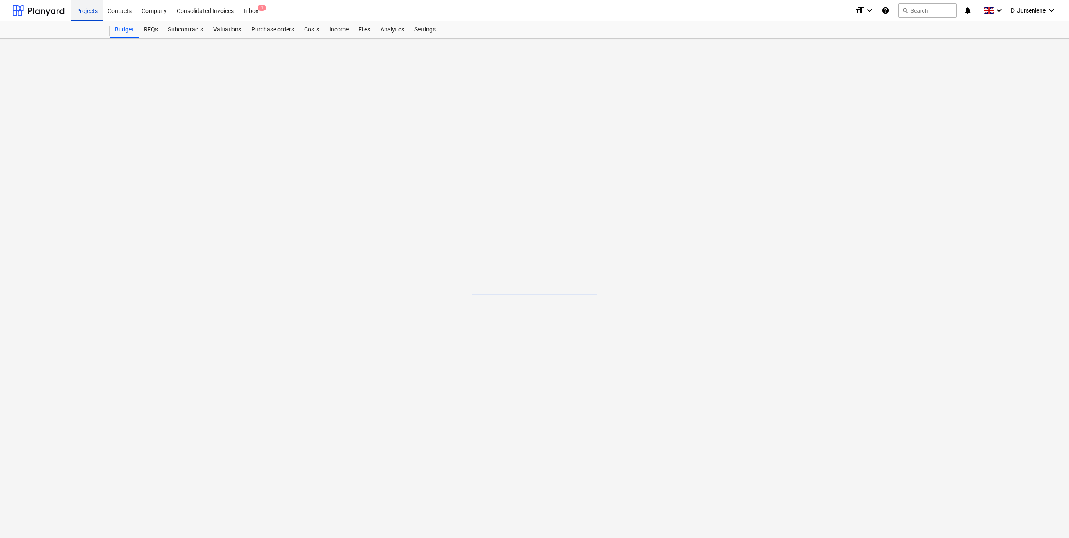
click at [85, 11] on div "Projects" at bounding box center [86, 10] width 31 height 21
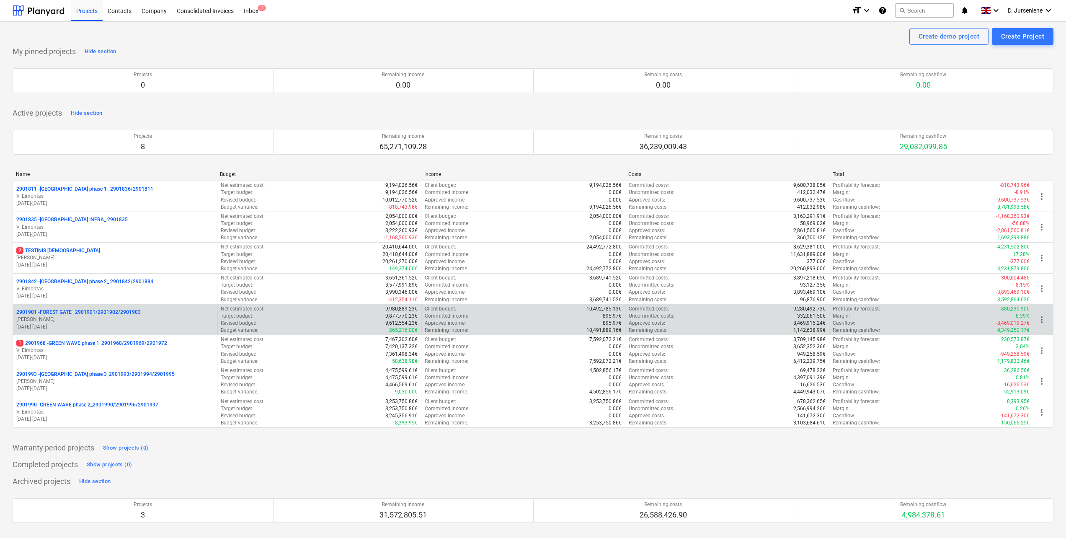
click at [77, 308] on div "2901901 - FOREST GATE_ 2901901/2901902/2901903 [PERSON_NAME] [DATE] - [DATE]" at bounding box center [115, 319] width 204 height 29
click at [77, 312] on p "2901901 - FOREST GATE_ 2901901/2901902/2901903" at bounding box center [78, 312] width 124 height 7
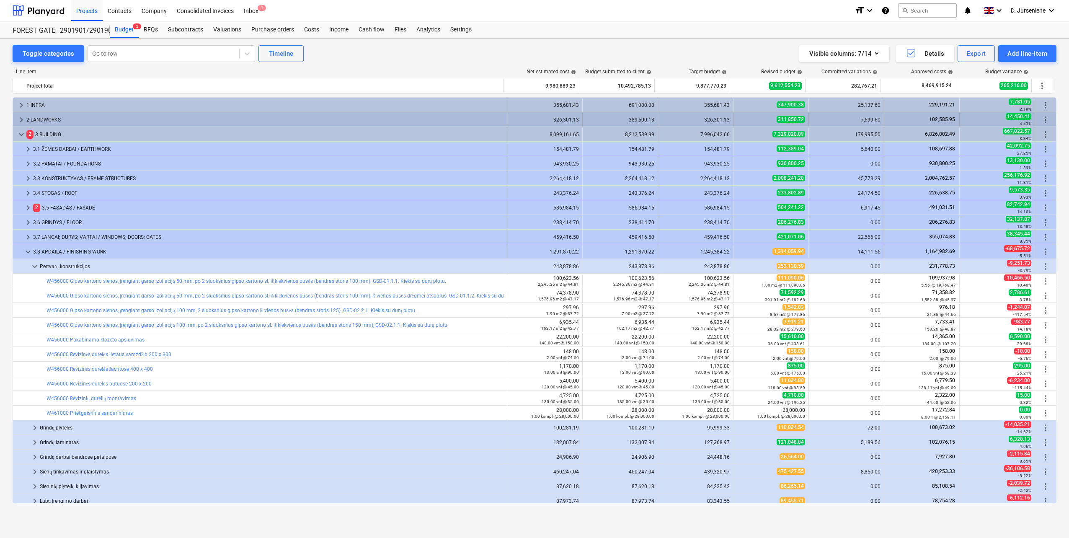
click at [18, 117] on span "keyboard_arrow_right" at bounding box center [21, 120] width 10 height 10
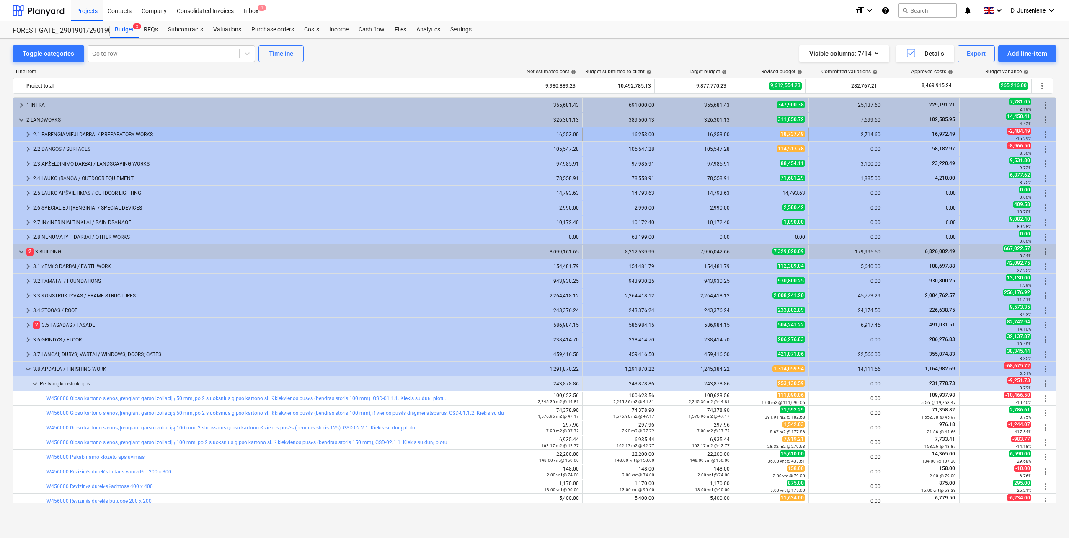
click at [76, 132] on div "2.1 PARENGIAMIEJI DARBAI / PREPARATORY WORKS" at bounding box center [268, 134] width 470 height 13
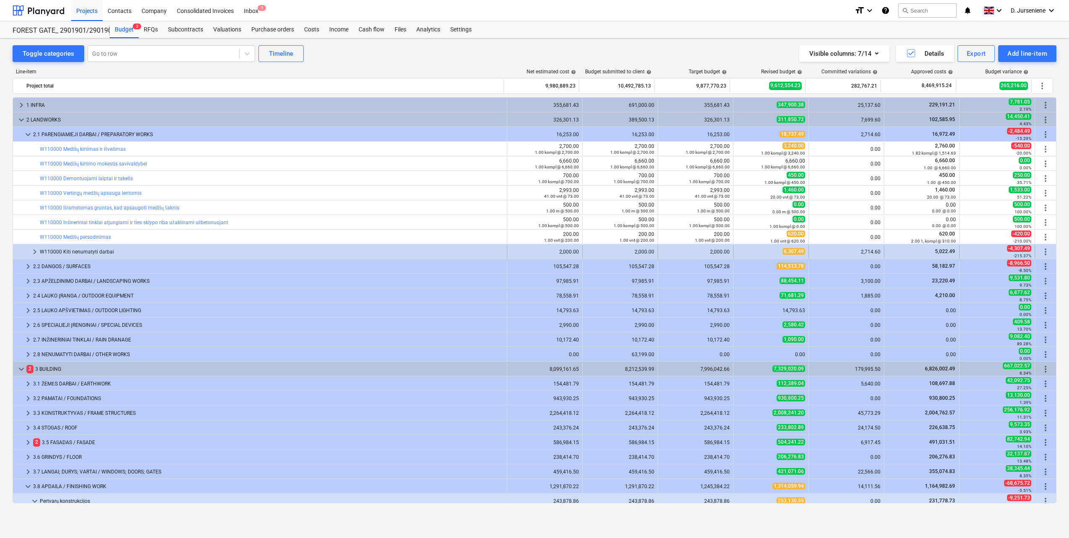
click at [83, 250] on div "W110000 Kiti nenumatyti darbai" at bounding box center [272, 251] width 464 height 13
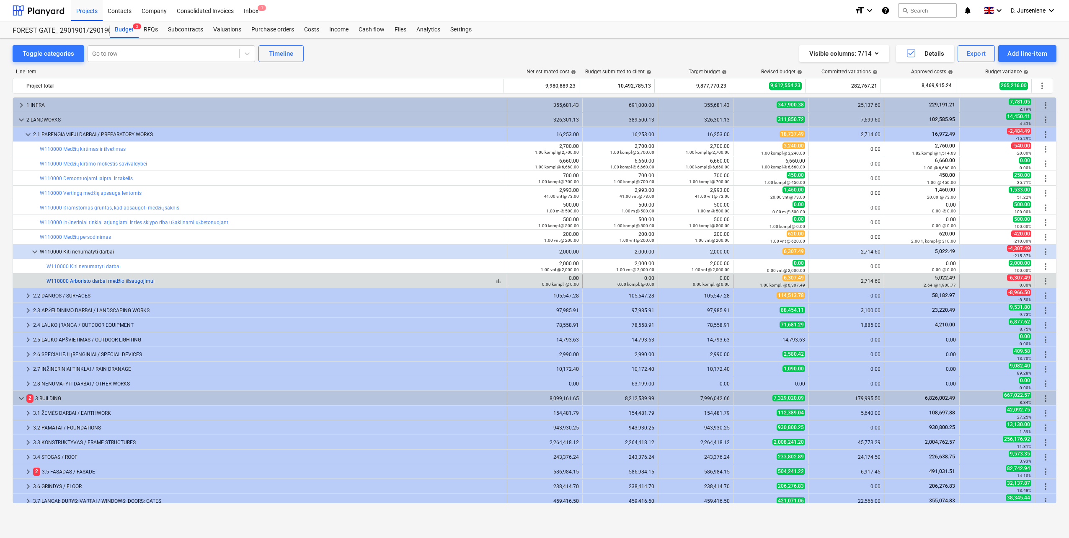
click at [92, 280] on link "W110000 Arboristo darbai medžio išsaugojimui" at bounding box center [101, 281] width 108 height 6
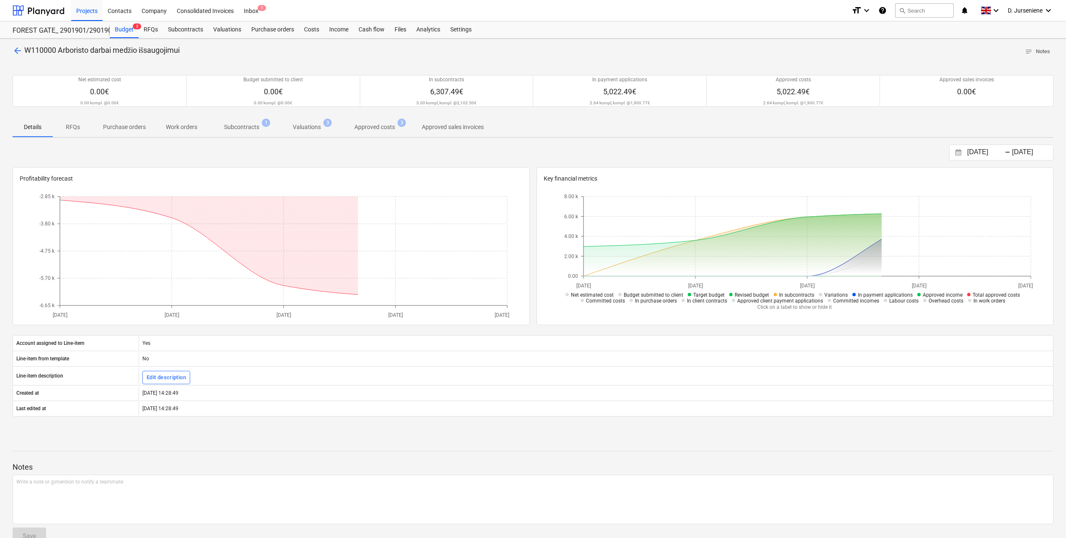
click at [361, 125] on p "Approved costs" at bounding box center [374, 127] width 41 height 9
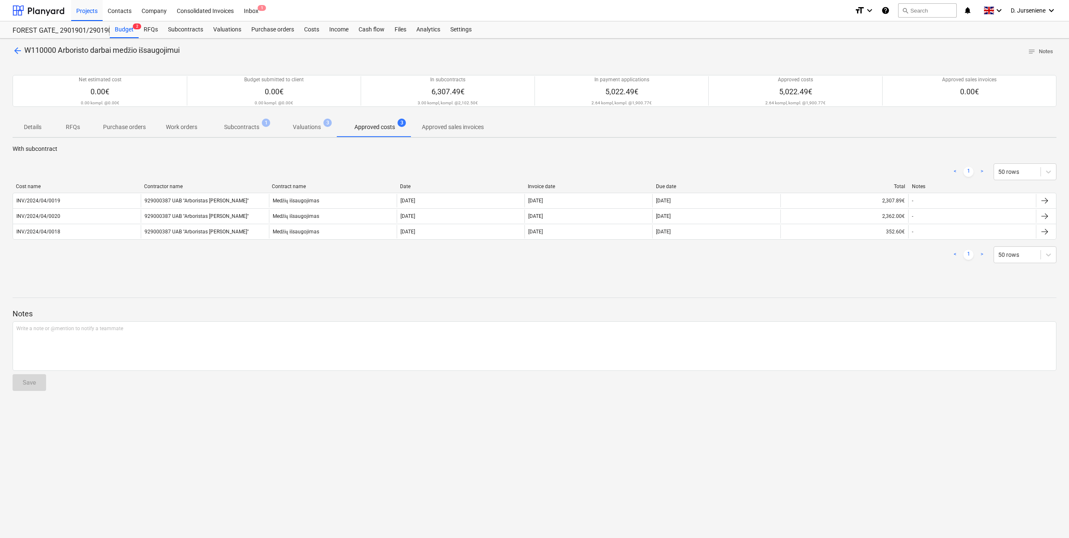
click at [234, 127] on p "Subcontracts" at bounding box center [241, 127] width 35 height 9
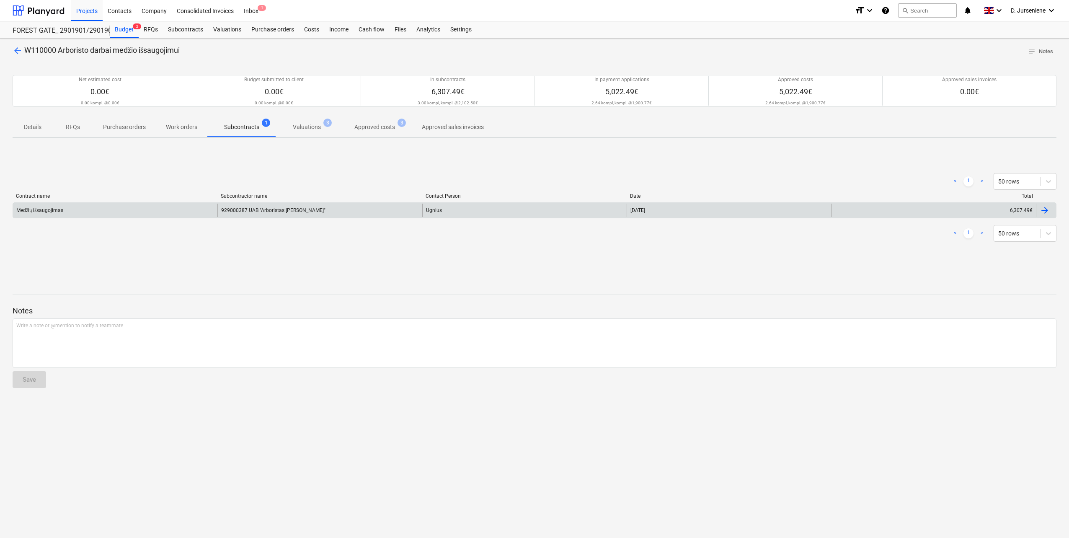
click at [280, 209] on div "929000387 UAB "Arboristas [PERSON_NAME]"" at bounding box center [319, 210] width 204 height 13
click at [1045, 210] on div at bounding box center [1045, 210] width 10 height 10
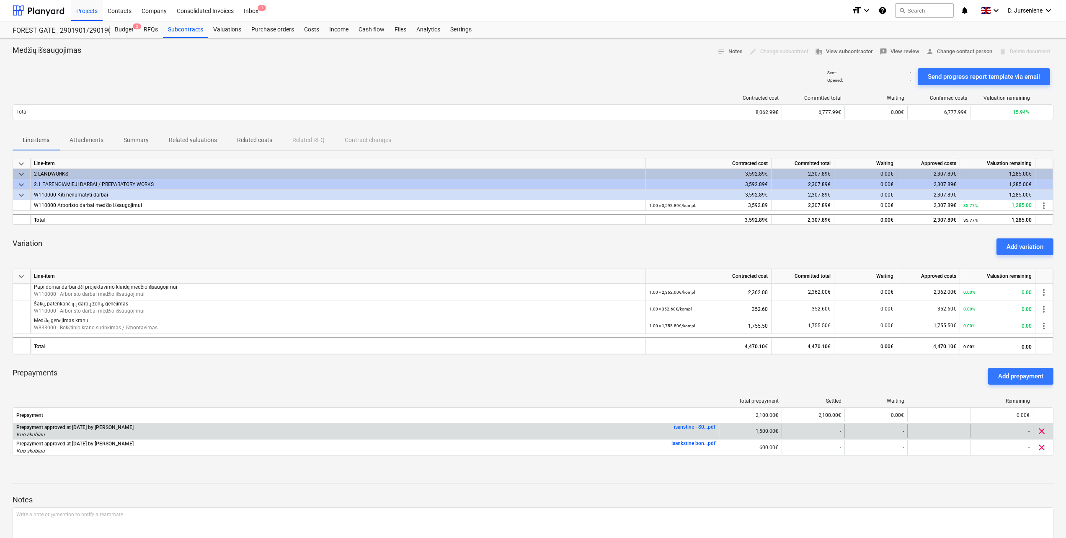
click at [692, 425] on link "isanstine - S0...pdf" at bounding box center [694, 427] width 41 height 6
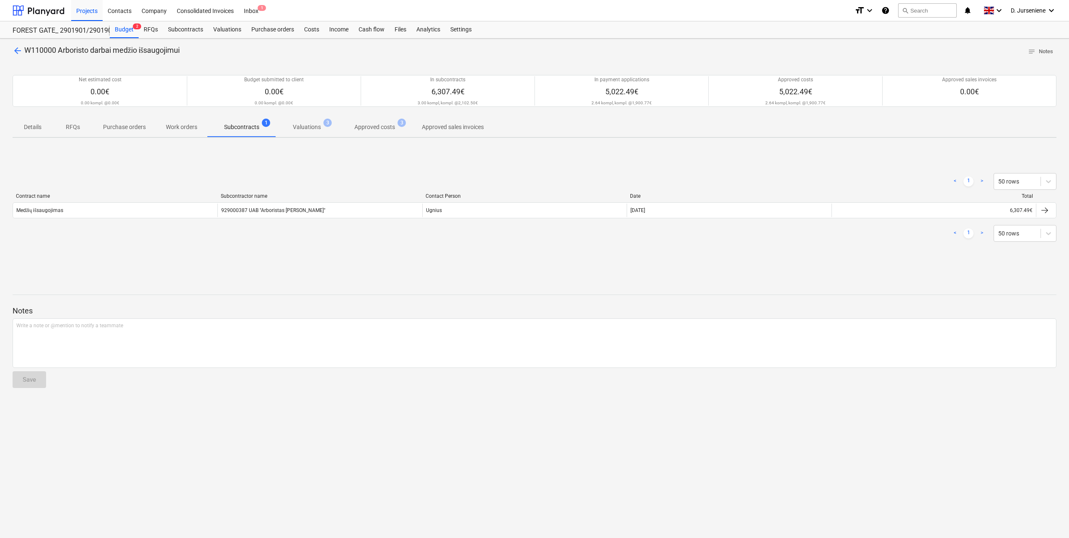
click at [311, 129] on p "Valuations" at bounding box center [307, 127] width 28 height 9
click at [360, 127] on p "Approved costs" at bounding box center [374, 127] width 41 height 9
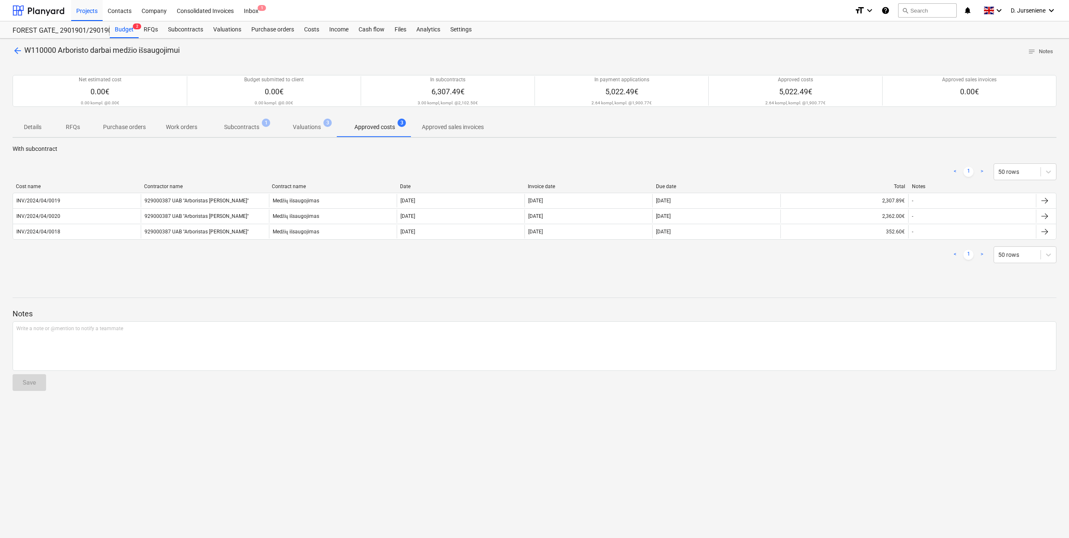
click at [249, 122] on span "Subcontracts 1" at bounding box center [241, 126] width 69 height 15
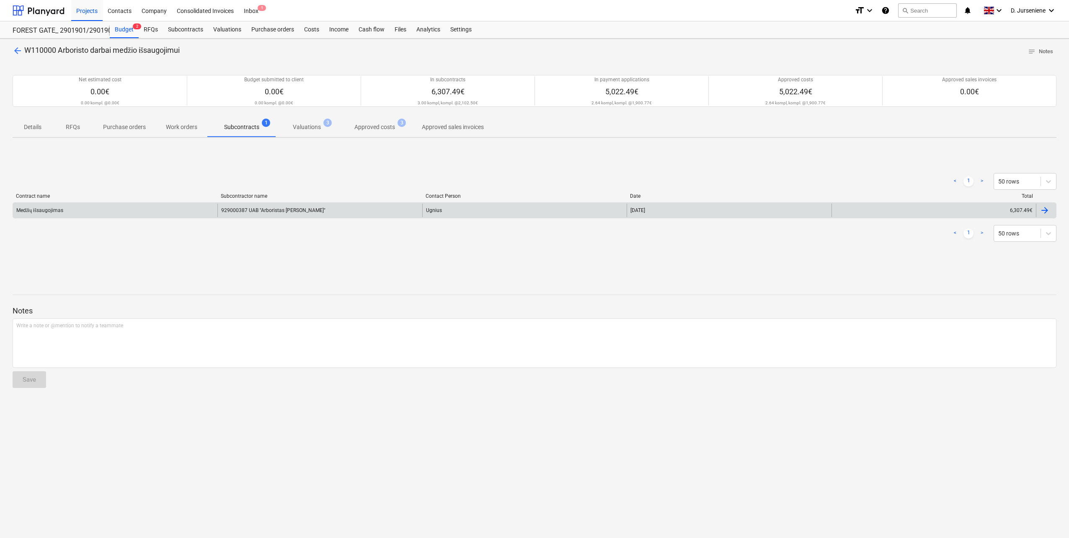
click at [1047, 207] on div at bounding box center [1045, 210] width 10 height 10
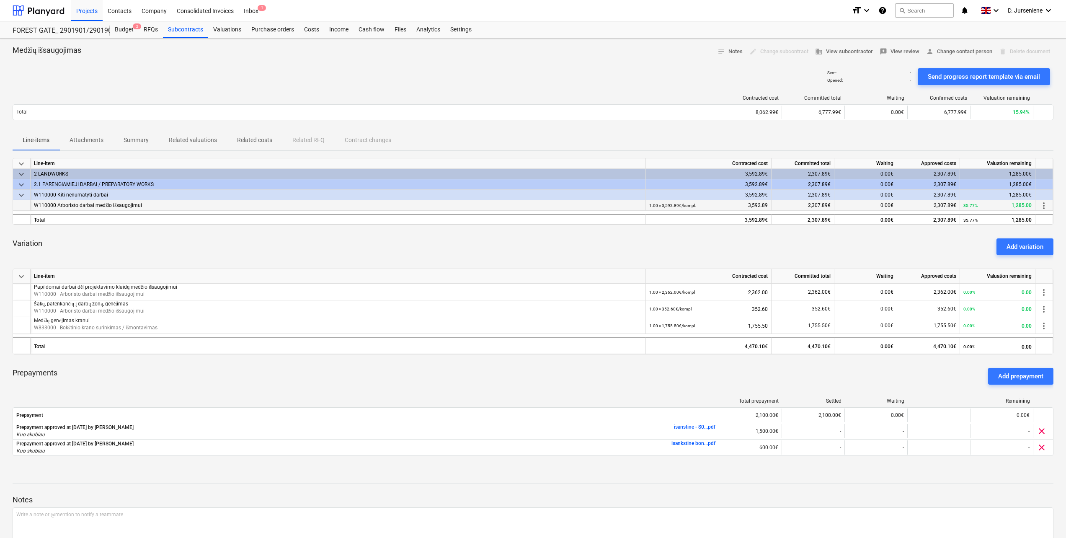
click at [131, 205] on div "W110000 Arboristo darbai medžio išsaugojimui" at bounding box center [338, 205] width 608 height 10
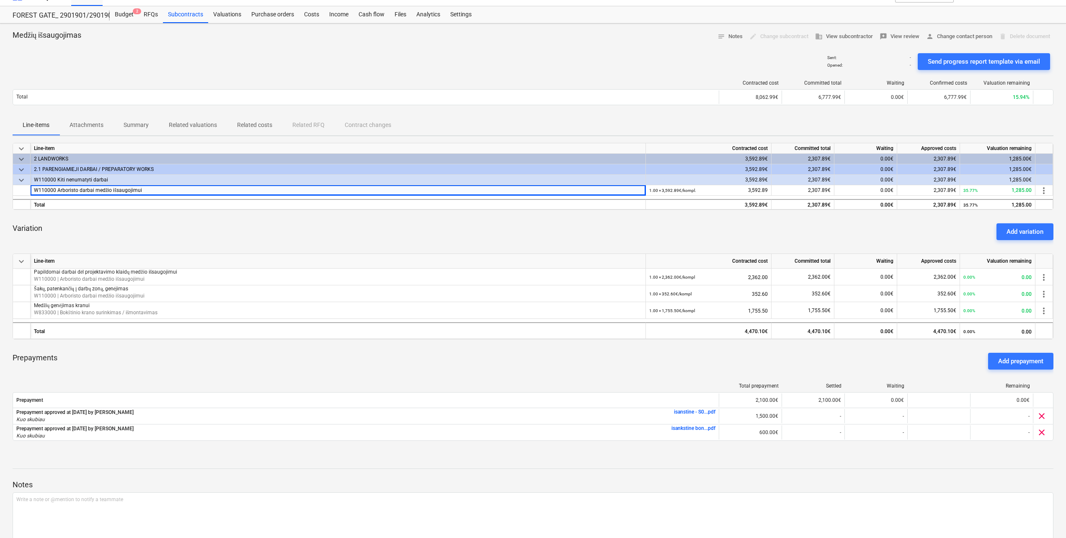
scroll to position [42, 0]
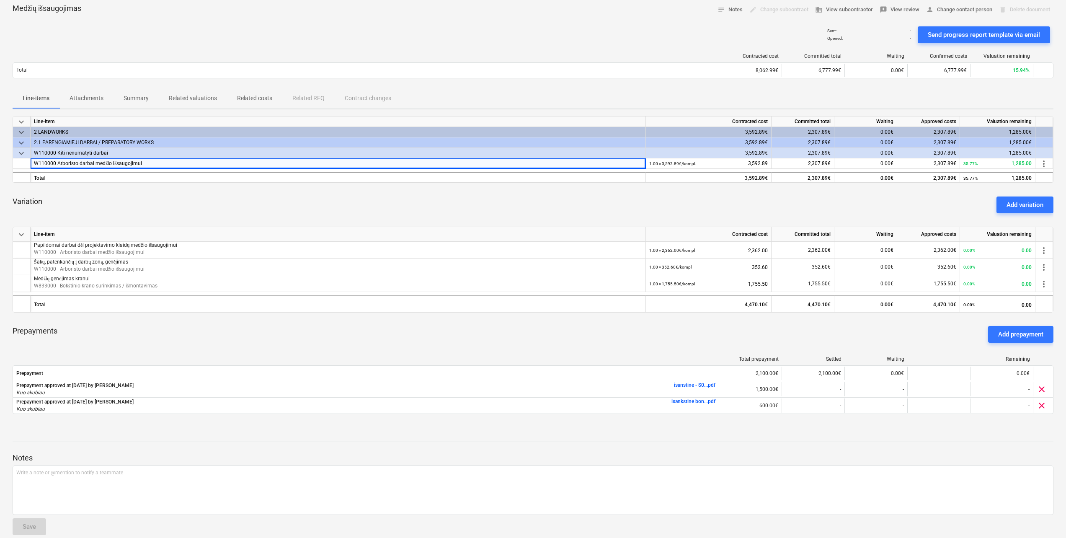
click at [96, 95] on p "Attachments" at bounding box center [87, 98] width 34 height 9
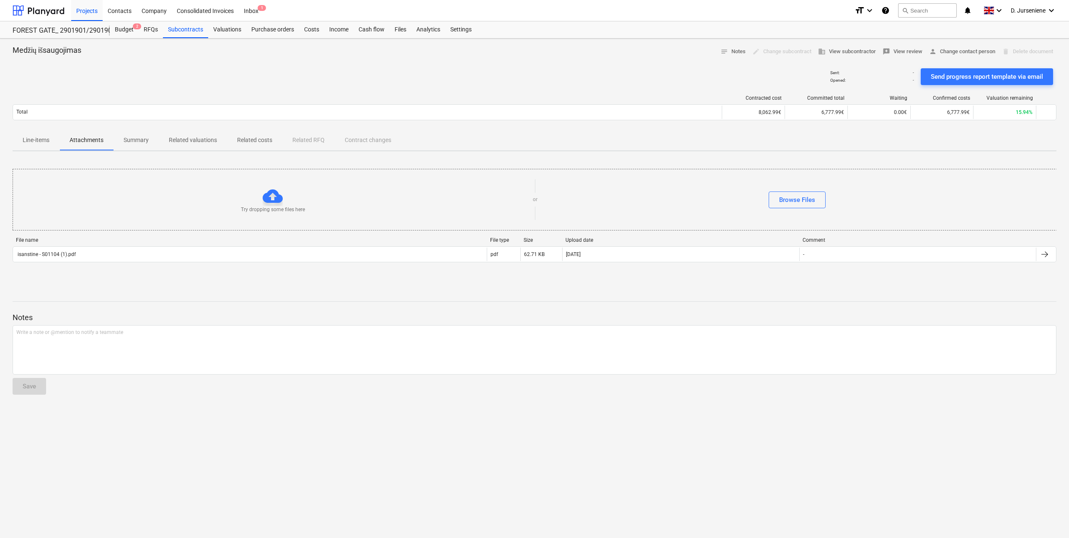
click at [135, 137] on p "Summary" at bounding box center [136, 140] width 25 height 9
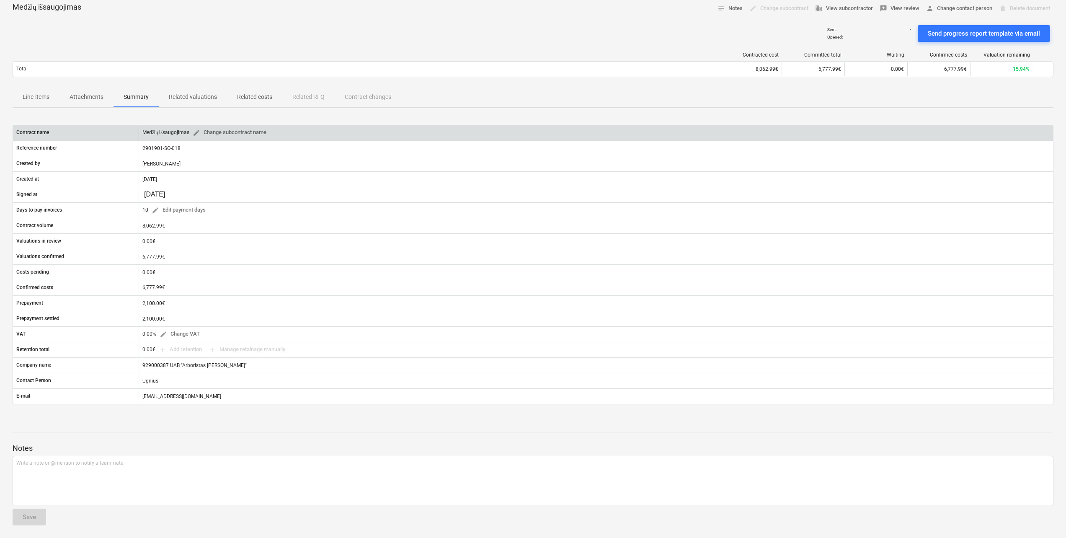
scroll to position [44, 0]
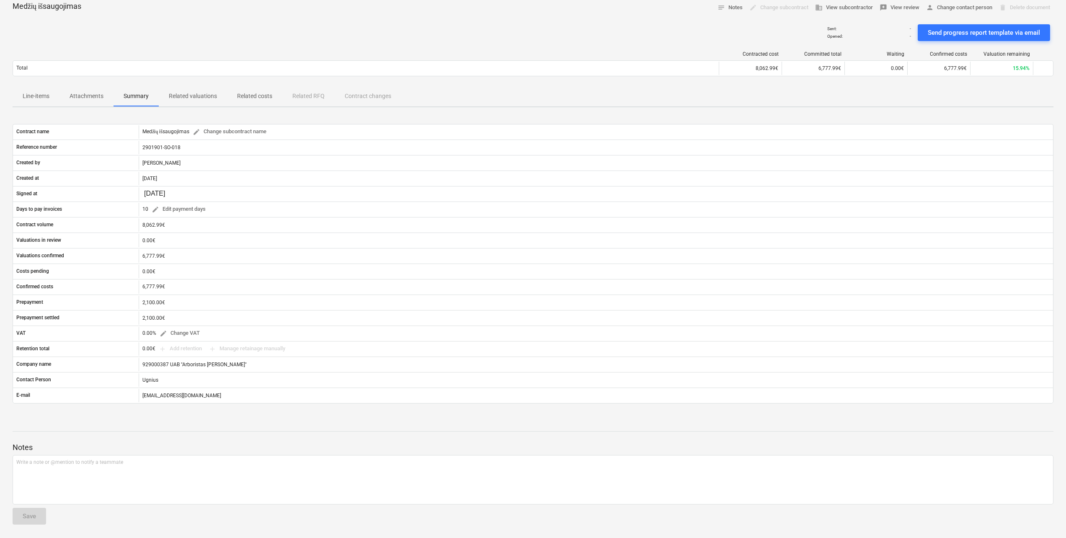
click at [177, 95] on p "Related valuations" at bounding box center [193, 96] width 48 height 9
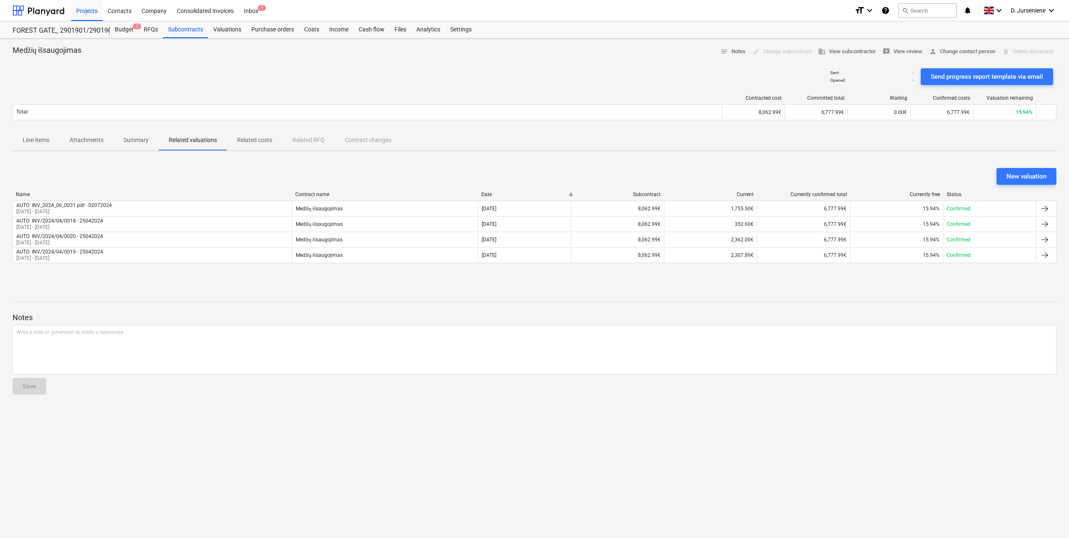
click at [247, 140] on p "Related costs" at bounding box center [254, 140] width 35 height 9
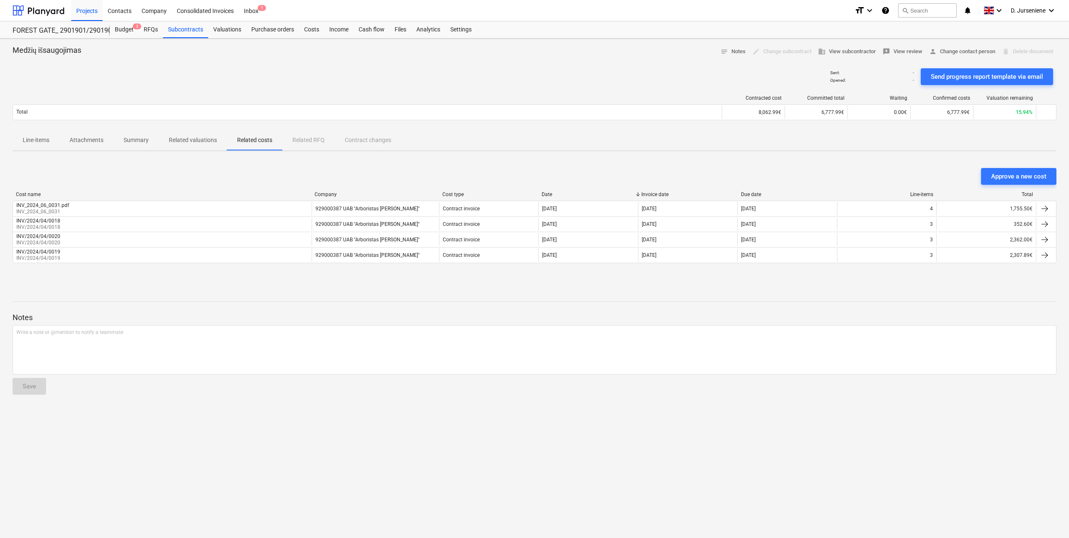
click at [316, 139] on div "Line-items Attachments Summary Related valuations Related costs Related RFQ Con…" at bounding box center [535, 140] width 1044 height 20
drag, startPoint x: 305, startPoint y: 142, endPoint x: 358, endPoint y: 142, distance: 52.8
click at [307, 142] on div "Line-items Attachments Summary Related valuations Related costs Related RFQ Con…" at bounding box center [535, 140] width 1044 height 20
drag, startPoint x: 362, startPoint y: 142, endPoint x: 245, endPoint y: 134, distance: 118.0
click at [362, 143] on div "Line-items Attachments Summary Related valuations Related costs Related RFQ Con…" at bounding box center [535, 140] width 1044 height 20
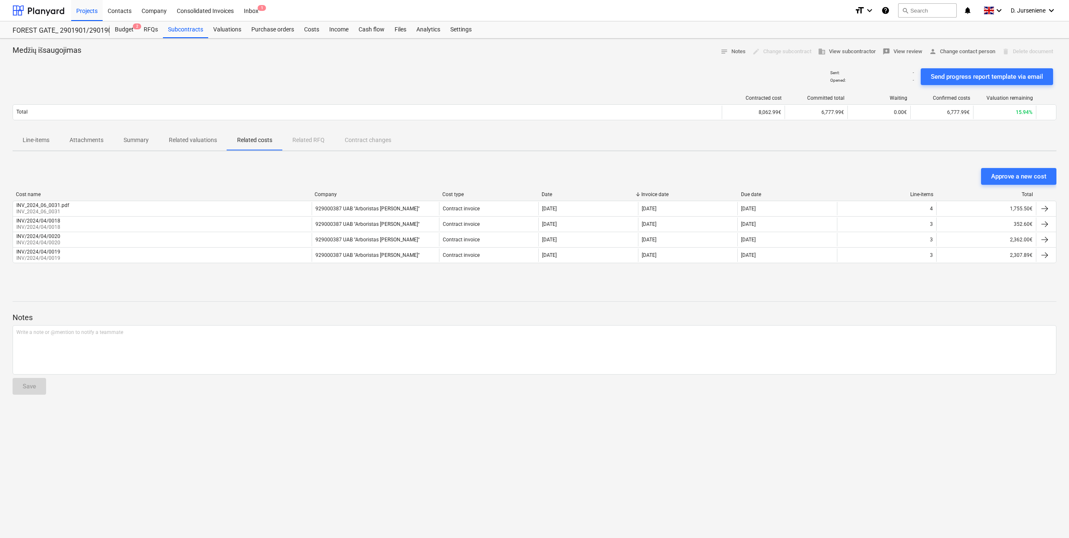
click at [32, 138] on p "Line-items" at bounding box center [36, 140] width 27 height 9
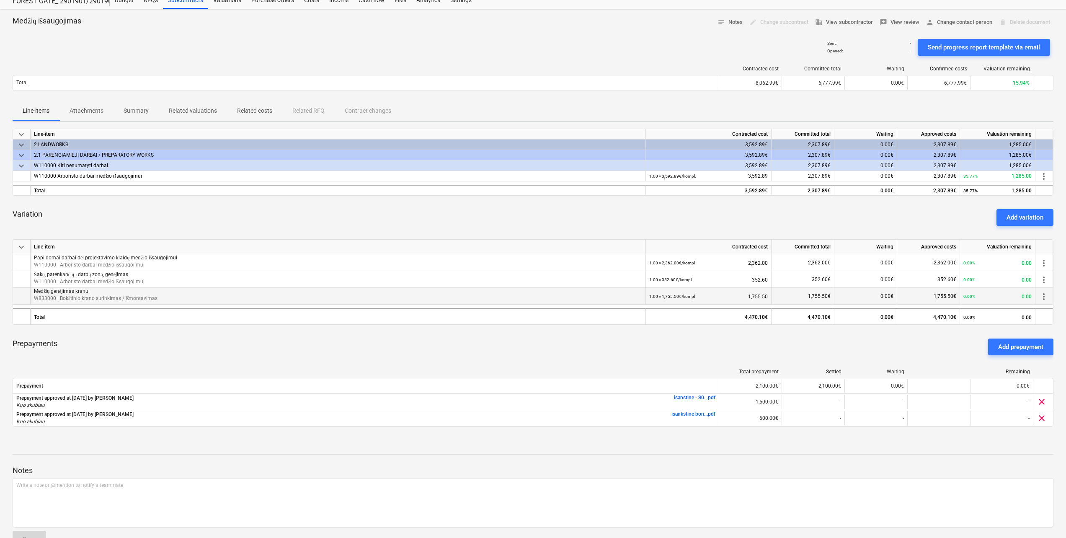
scroll to position [52, 0]
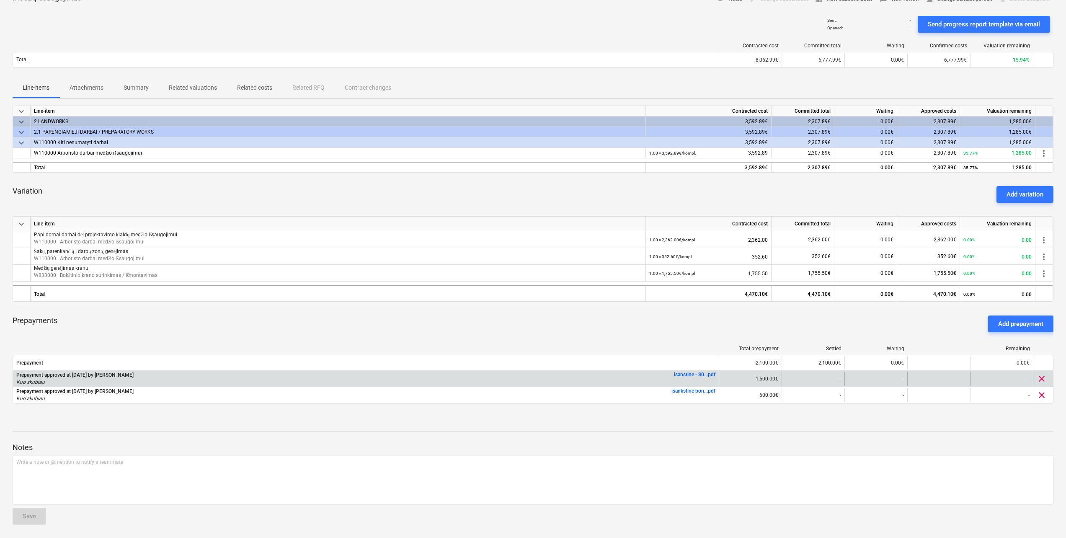
click at [680, 374] on link "isanstine - S0...pdf" at bounding box center [694, 375] width 41 height 6
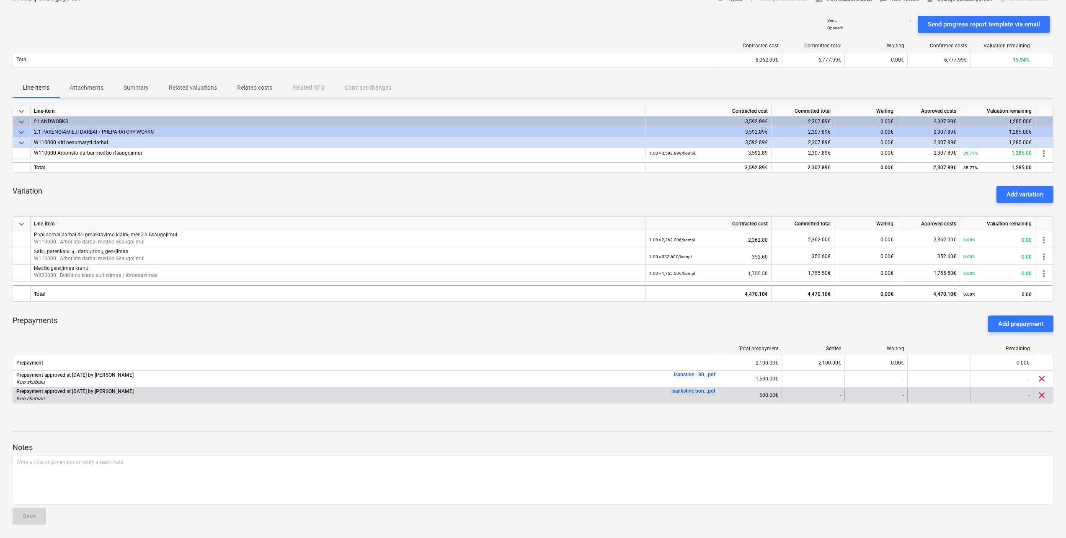
click at [692, 388] on link "isankstine bon...pdf" at bounding box center [694, 391] width 44 height 6
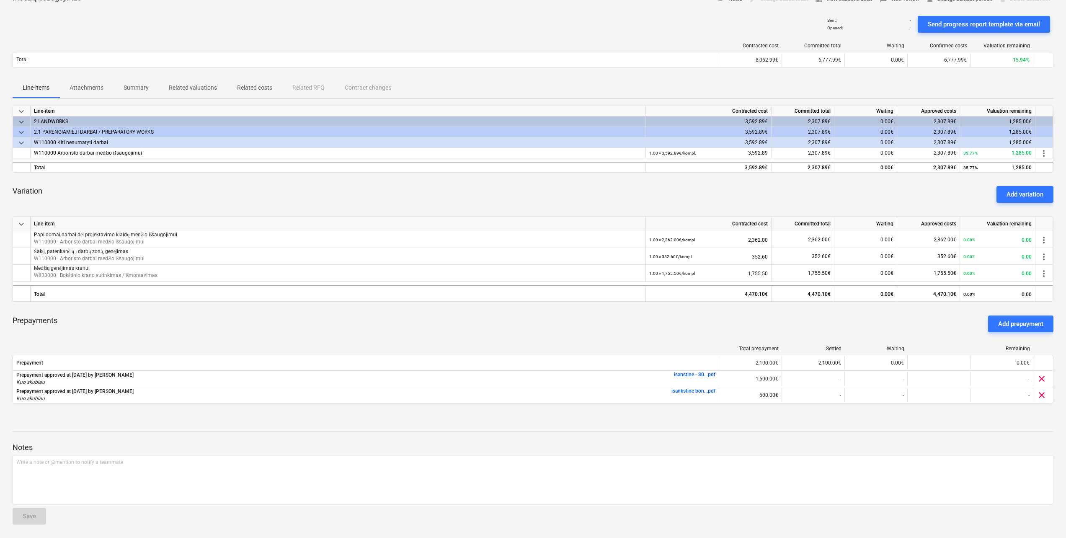
click at [237, 309] on div "Prepayments Add prepayment" at bounding box center [533, 324] width 1041 height 30
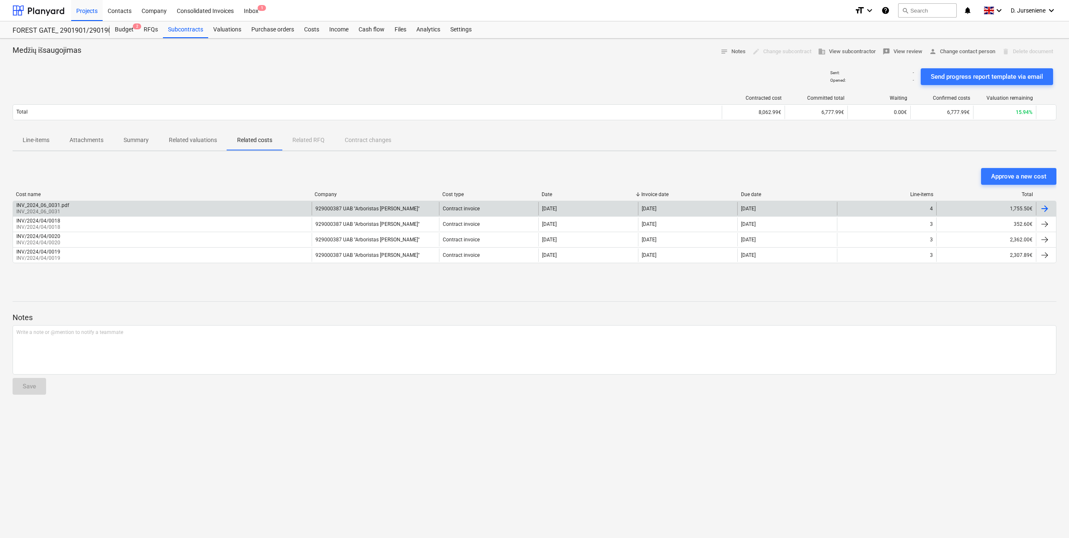
click at [1046, 208] on div at bounding box center [1045, 209] width 10 height 10
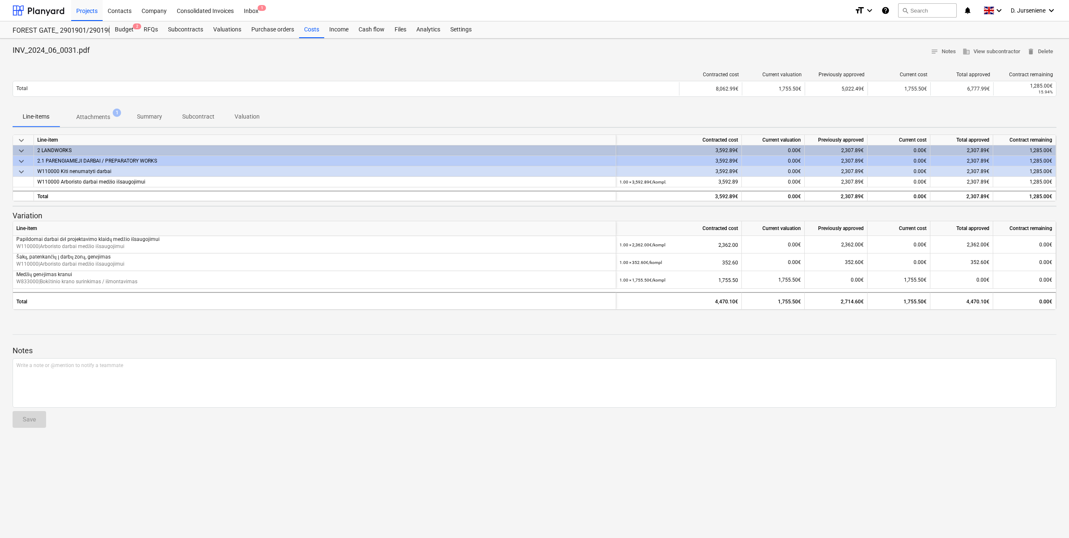
click at [102, 114] on p "Attachments" at bounding box center [93, 117] width 34 height 9
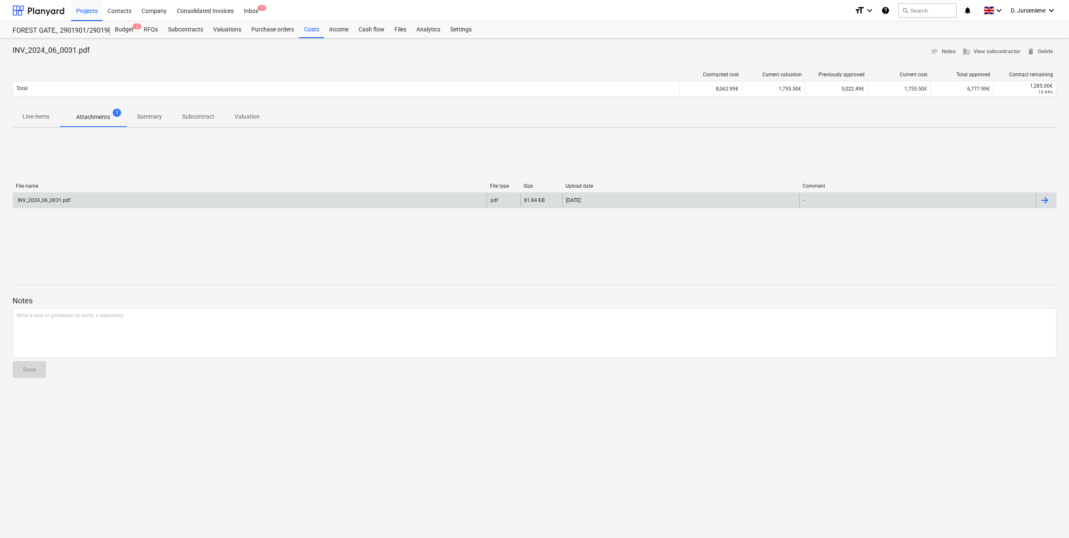
click at [45, 196] on div "INV_2024_06_0031.pdf" at bounding box center [250, 200] width 474 height 13
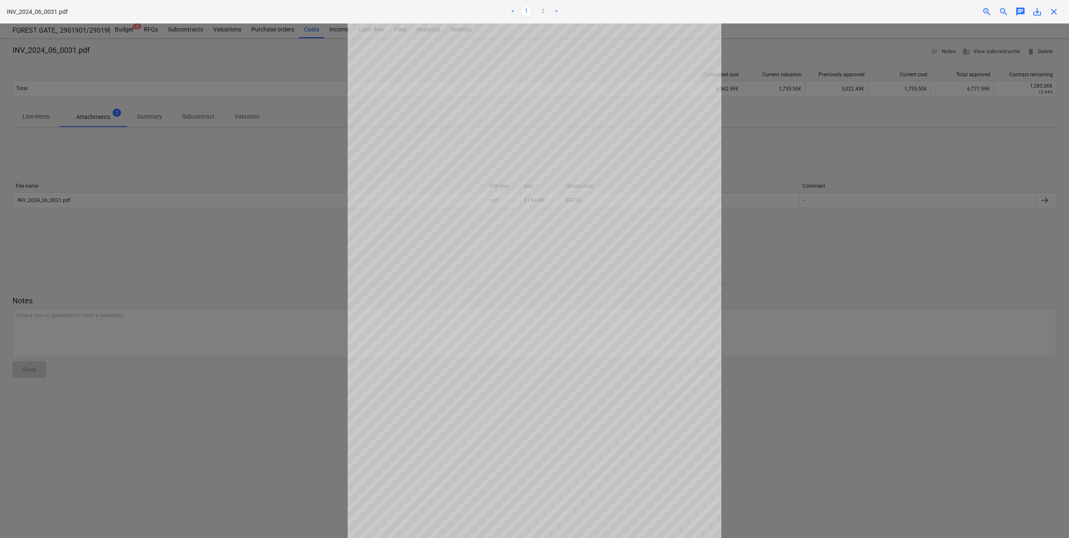
scroll to position [16, 0]
